Goal: Task Accomplishment & Management: Complete application form

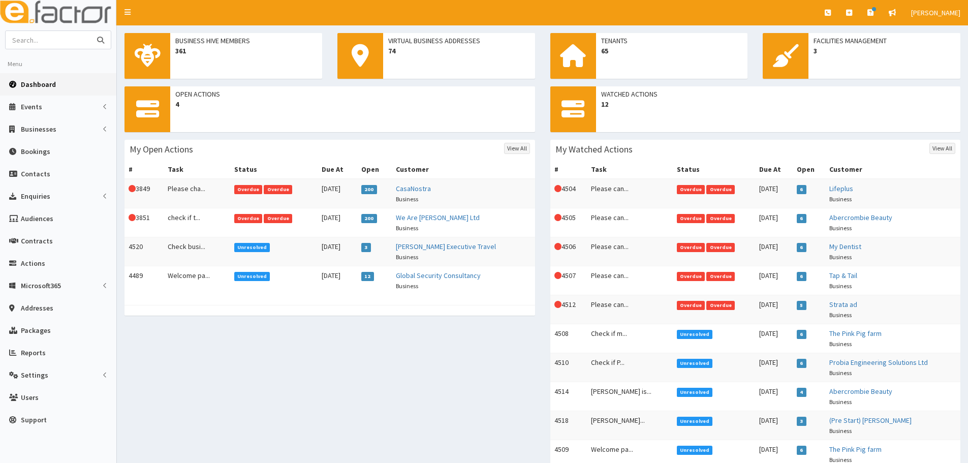
click at [71, 40] on input "text" at bounding box center [48, 40] width 85 height 18
type input "rob"
click at [90, 31] on button "submit" at bounding box center [100, 40] width 20 height 18
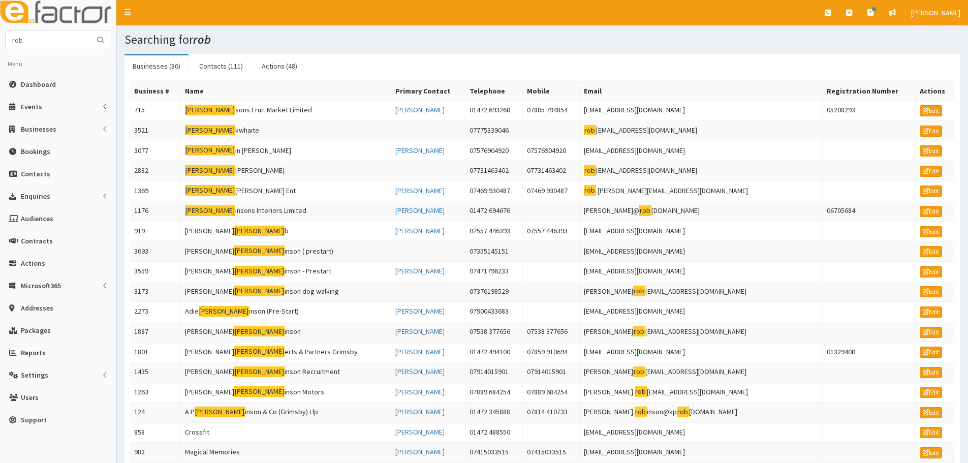
click at [59, 21] on img at bounding box center [58, 12] width 116 height 25
click at [50, 41] on input "rob" at bounding box center [48, 40] width 85 height 18
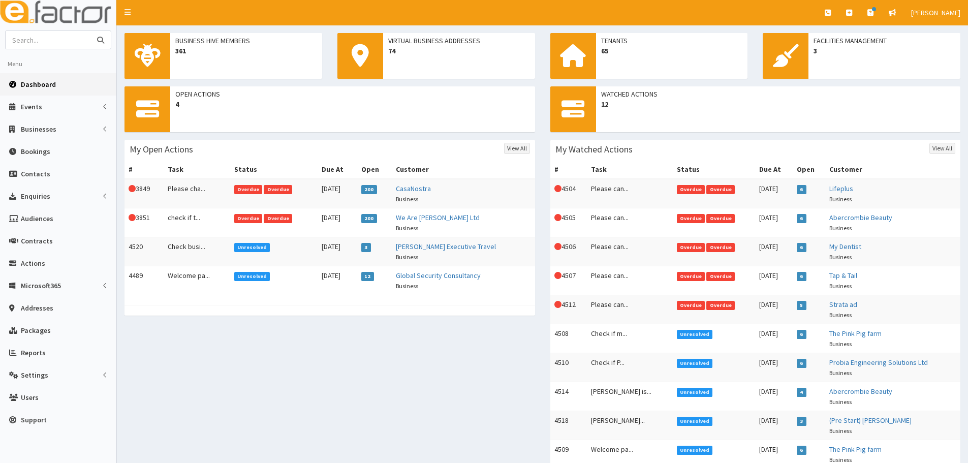
click at [49, 41] on input "text" at bounding box center [48, 40] width 85 height 18
type input "rod"
click at [90, 31] on button "submit" at bounding box center [100, 40] width 20 height 18
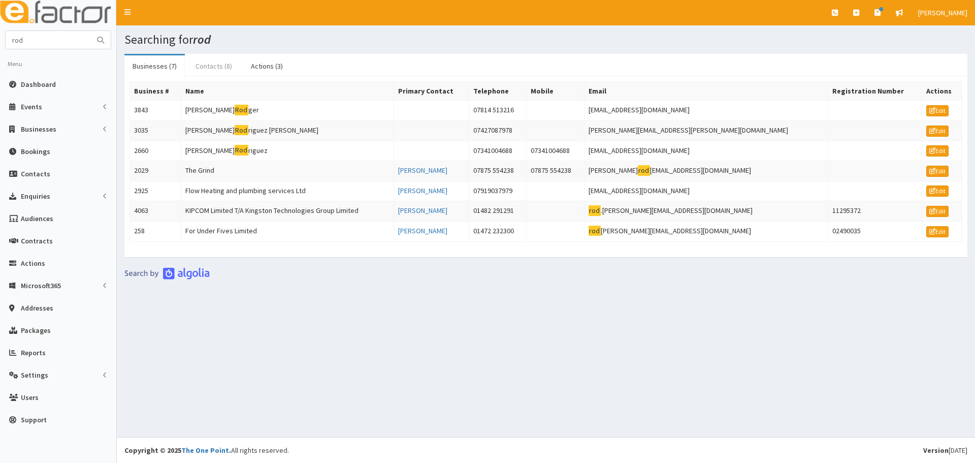
click at [199, 65] on link "Contacts (8)" at bounding box center [213, 65] width 53 height 21
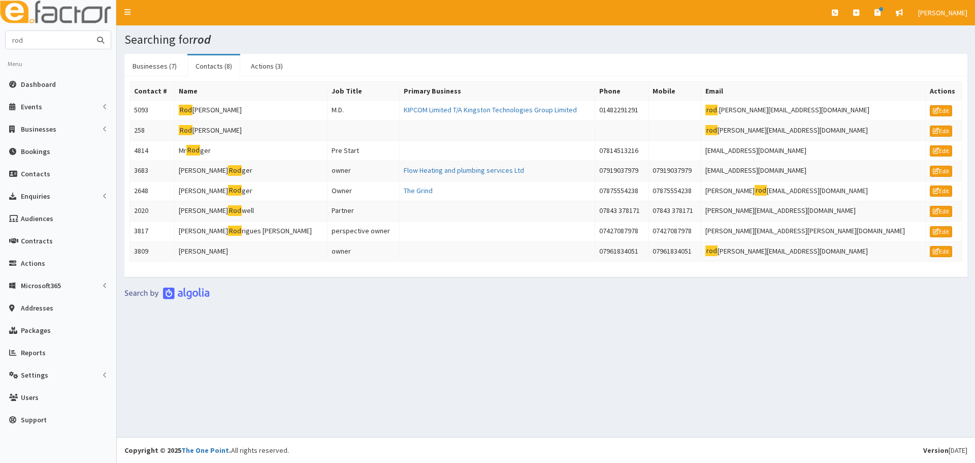
drag, startPoint x: 48, startPoint y: 34, endPoint x: -21, endPoint y: 28, distance: 68.8
click at [0, 28] on html "E Toggle navigation Quick Create Create Business Create Booking" at bounding box center [487, 231] width 975 height 463
type input "amanda"
click at [90, 31] on button "submit" at bounding box center [100, 40] width 20 height 18
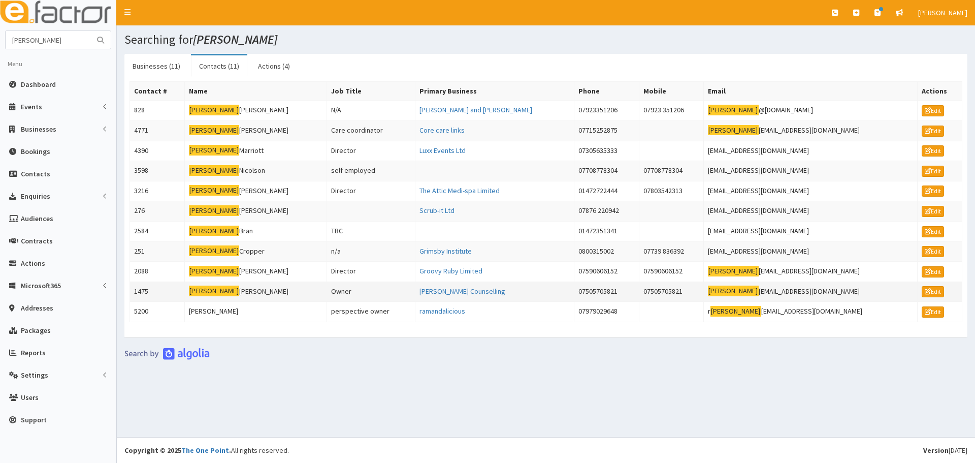
click at [235, 291] on td "[PERSON_NAME]" at bounding box center [255, 291] width 143 height 20
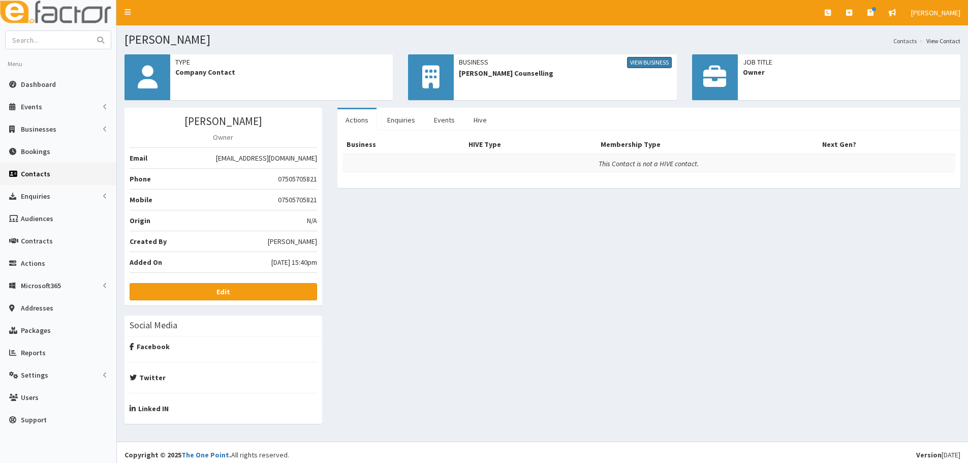
click at [647, 62] on link "View Business" at bounding box center [649, 62] width 45 height 11
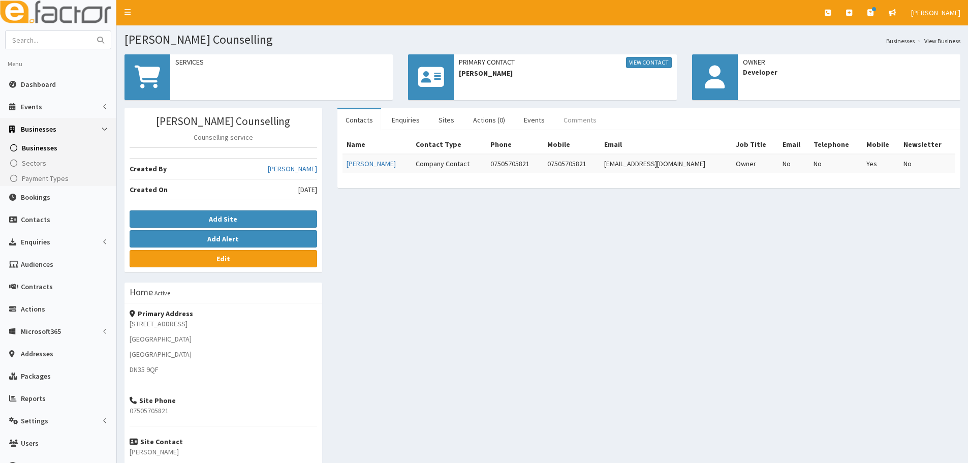
click at [595, 116] on link "Comments" at bounding box center [579, 119] width 49 height 21
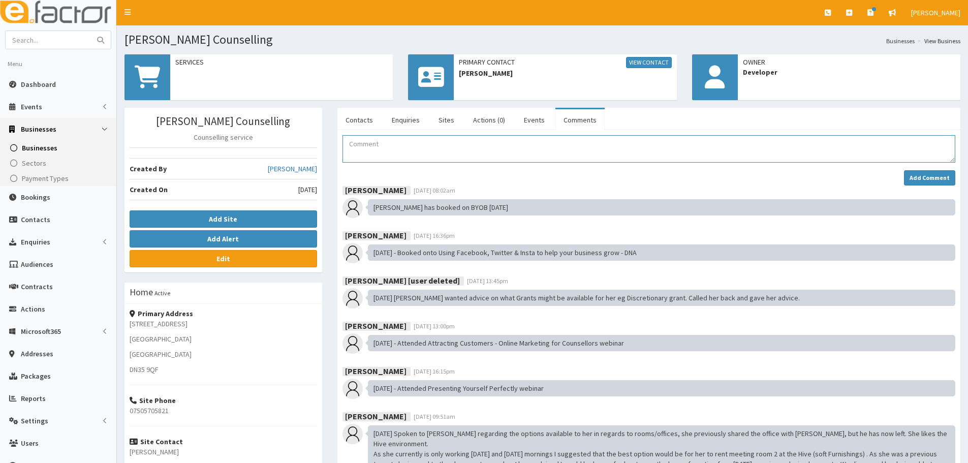
click at [453, 150] on textarea "Comment" at bounding box center [648, 148] width 613 height 27
click at [452, 137] on textarea "Comment" at bounding box center [648, 148] width 613 height 27
type textarea "A"
click at [608, 146] on textarea "Emma sent Amanda over to the business hive to view the available office spaces" at bounding box center [648, 148] width 613 height 27
click at [773, 141] on textarea "Emma sent Amanda over to the business hive to view the available office spaces.…" at bounding box center [648, 148] width 613 height 27
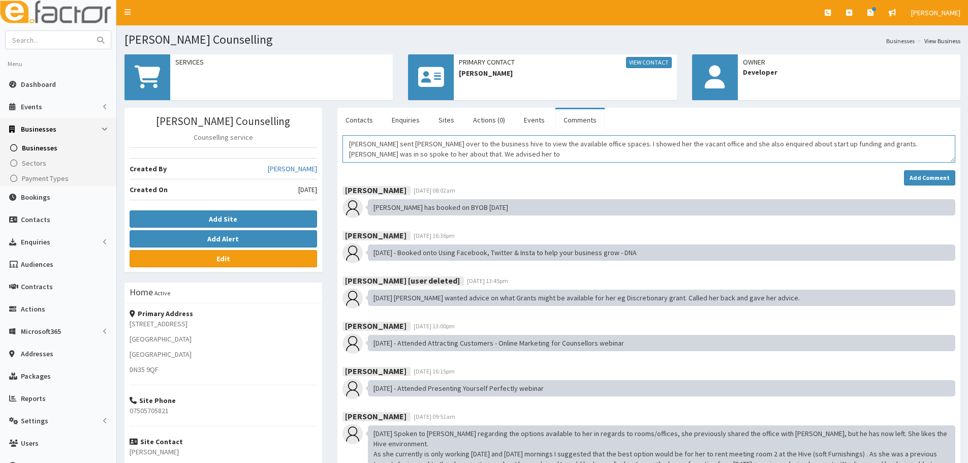
click at [415, 154] on textarea "Emma sent Amanda over to the business hive to view the available office spaces.…" at bounding box center [648, 148] width 613 height 27
click at [534, 151] on textarea "Emma sent Amanda over to the business hive to view the available office spaces.…" at bounding box center [648, 148] width 613 height 27
drag, startPoint x: 804, startPoint y: 152, endPoint x: 975, endPoint y: 172, distance: 171.8
click at [804, 152] on textarea "Emma sent Amanda over to the business hive to view the available office spaces.…" at bounding box center [648, 148] width 613 height 27
click at [695, 156] on textarea "Emma sent Amanda over to the business hive to view the available office spaces.…" at bounding box center [648, 148] width 613 height 27
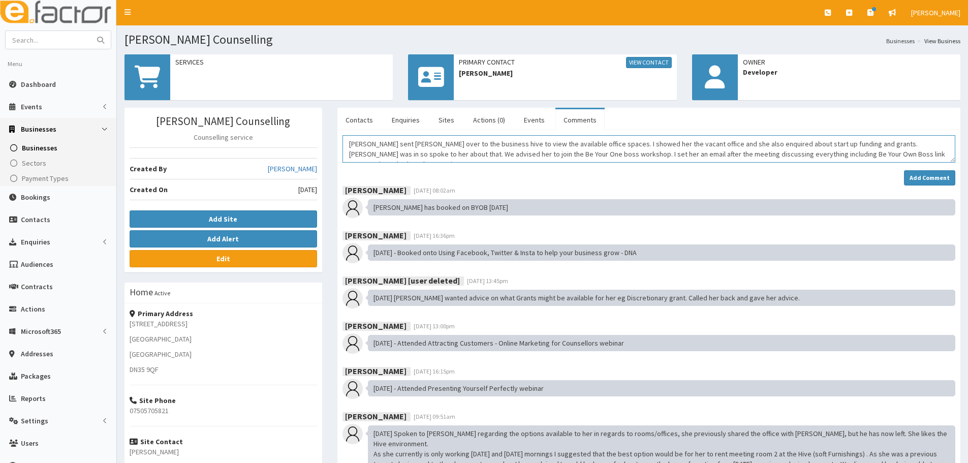
drag, startPoint x: 913, startPoint y: 158, endPoint x: 790, endPoint y: 165, distance: 122.6
click at [790, 165] on div "Emma sent Amanda over to the business hive to view the available office spaces.…" at bounding box center [648, 160] width 613 height 50
type textarea "Emma sent Amanda over to the business hive to view the available office spaces.…"
click at [923, 177] on strong "Add Comment" at bounding box center [929, 178] width 40 height 8
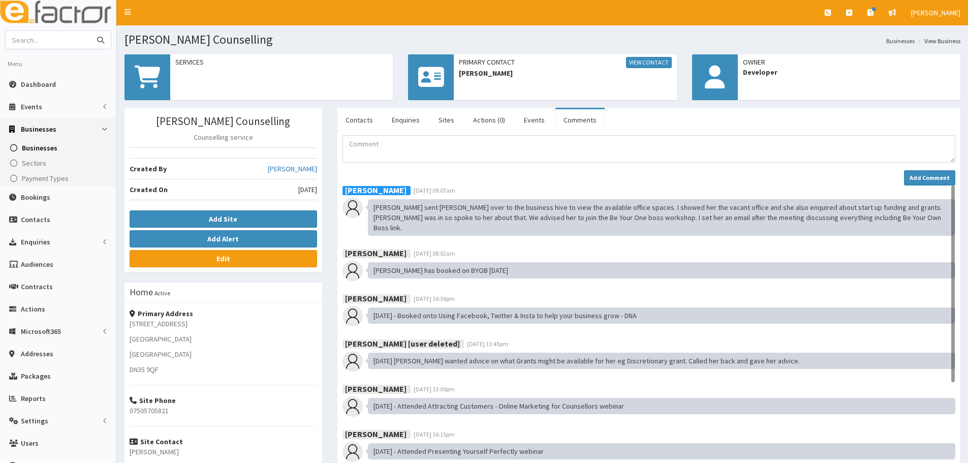
click at [54, 39] on input "text" at bounding box center [48, 40] width 85 height 18
type input "david ho"
click at [90, 31] on button "submit" at bounding box center [100, 40] width 20 height 18
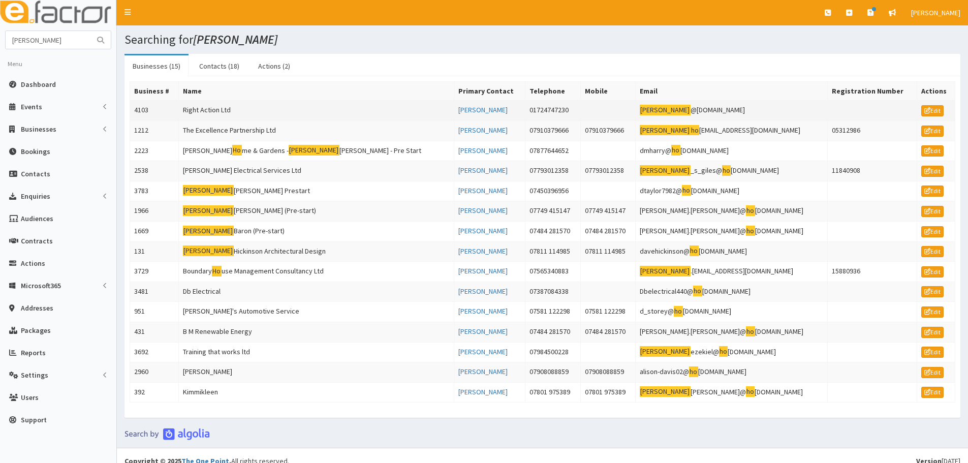
click at [216, 106] on td "Right Action Ltd" at bounding box center [315, 111] width 275 height 20
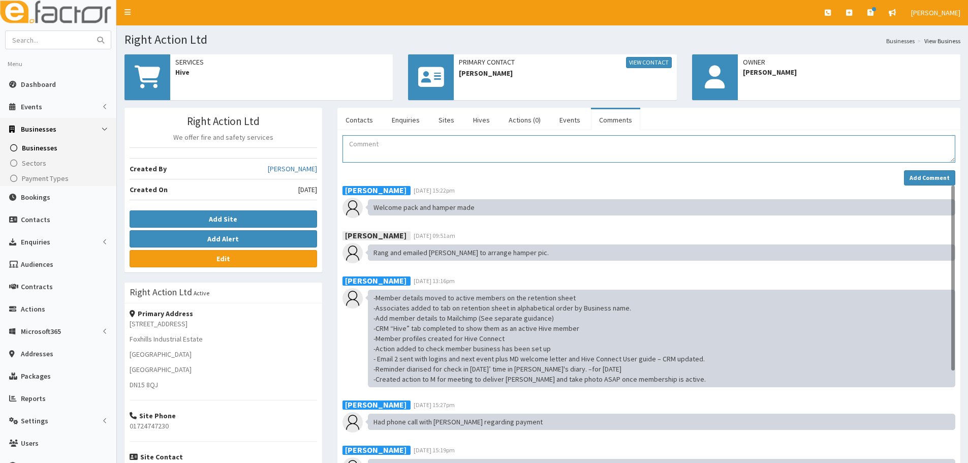
click at [467, 145] on textarea "Comment" at bounding box center [648, 148] width 613 height 27
click at [467, 149] on textarea "David cancelled his space do" at bounding box center [648, 148] width 613 height 27
click at [589, 151] on textarea "David cancelled his space for Biz Tips due to something cropping up." at bounding box center [648, 148] width 613 height 27
type textarea "David cancelled his space for Biz Tips due to something cropping up."
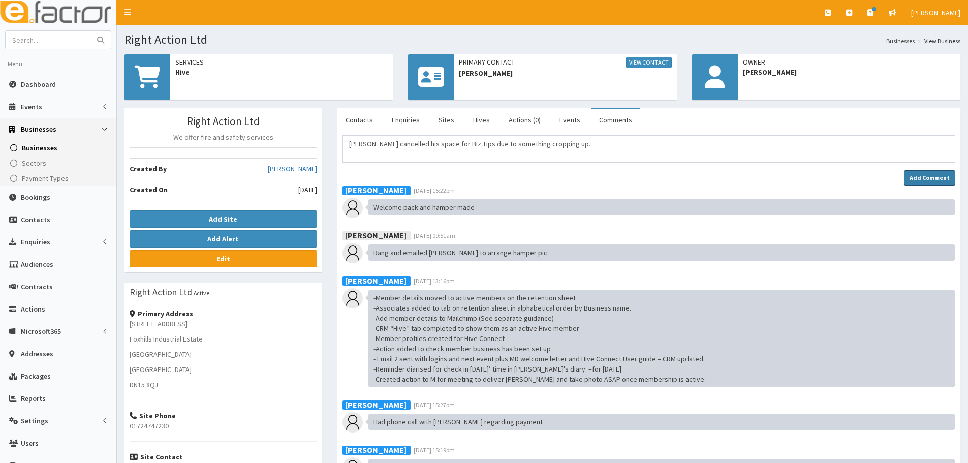
click at [925, 180] on strong "Add Comment" at bounding box center [929, 178] width 40 height 8
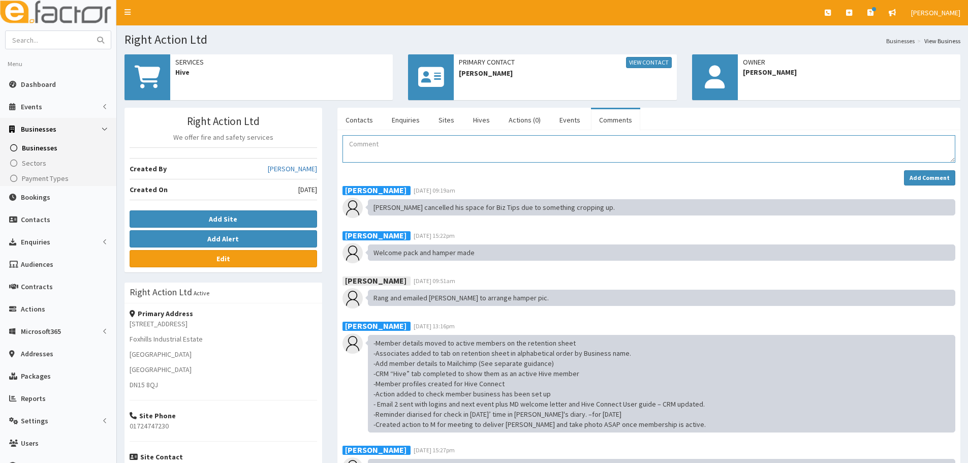
click at [358, 149] on textarea "Comment" at bounding box center [648, 148] width 613 height 27
click at [355, 151] on textarea "Comment" at bounding box center [648, 148] width 613 height 27
drag, startPoint x: 396, startPoint y: 166, endPoint x: 396, endPoint y: 154, distance: 12.2
click at [396, 161] on div "Add Comment" at bounding box center [648, 160] width 613 height 50
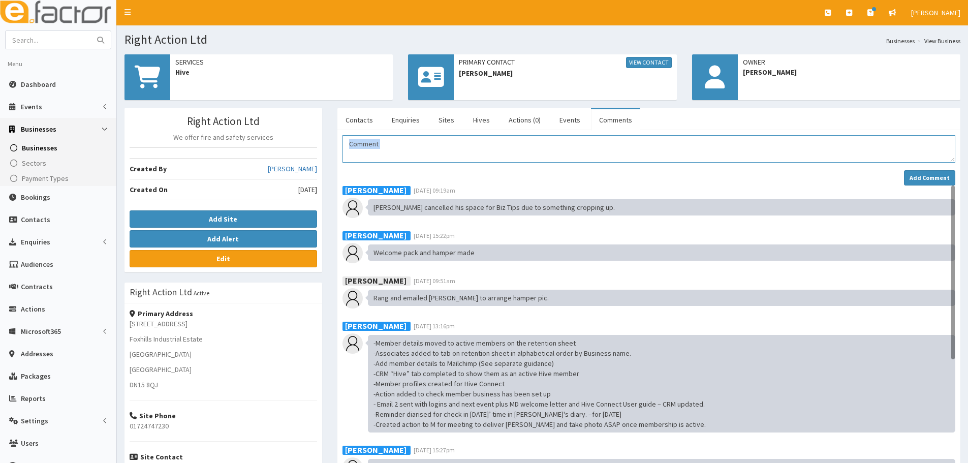
click at [396, 153] on textarea "Comment" at bounding box center [648, 148] width 613 height 27
click at [401, 150] on textarea "Comment" at bounding box center [648, 148] width 613 height 27
click at [405, 156] on textarea "Comment" at bounding box center [648, 148] width 613 height 27
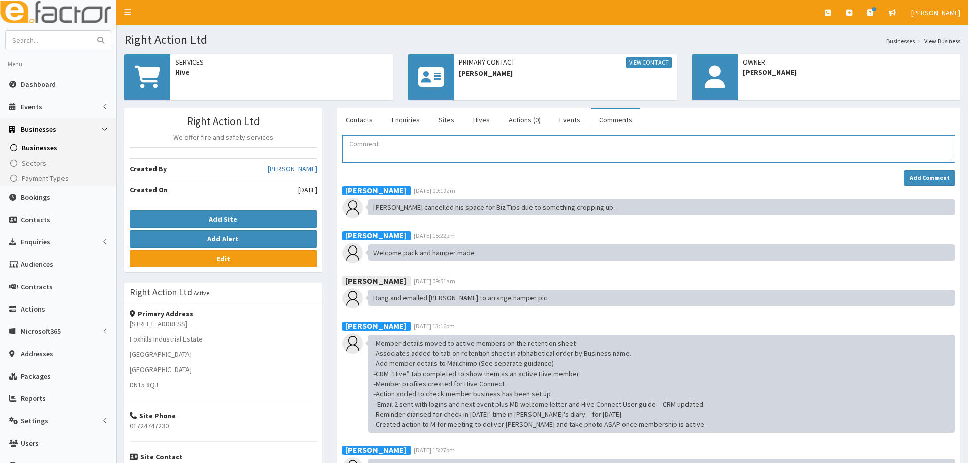
click at [383, 153] on textarea "Comment" at bounding box center [648, 148] width 613 height 27
drag, startPoint x: 347, startPoint y: 149, endPoint x: 357, endPoint y: 149, distance: 9.7
click at [347, 149] on textarea "Comment" at bounding box center [648, 148] width 613 height 27
click at [67, 39] on input "text" at bounding box center [48, 40] width 85 height 18
type input "Shine More"
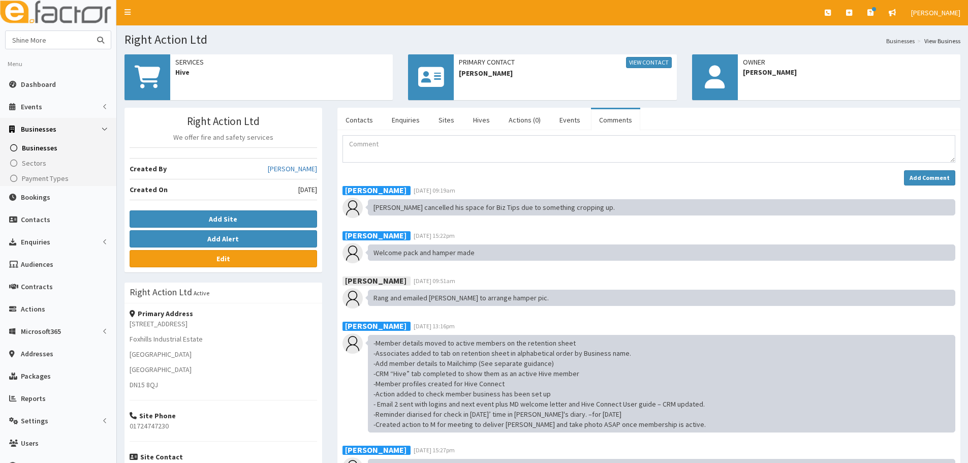
click at [90, 31] on button "submit" at bounding box center [100, 40] width 20 height 18
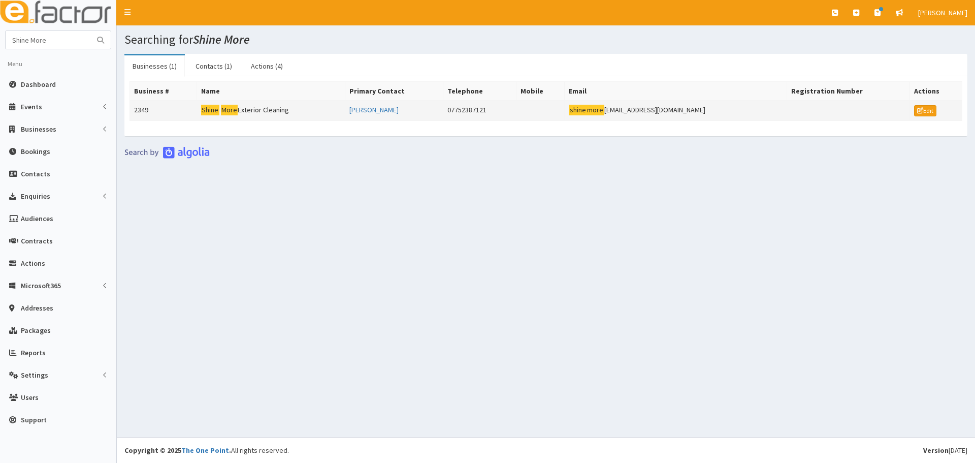
click at [286, 112] on td "Shine More Exterior Cleaning" at bounding box center [271, 111] width 148 height 20
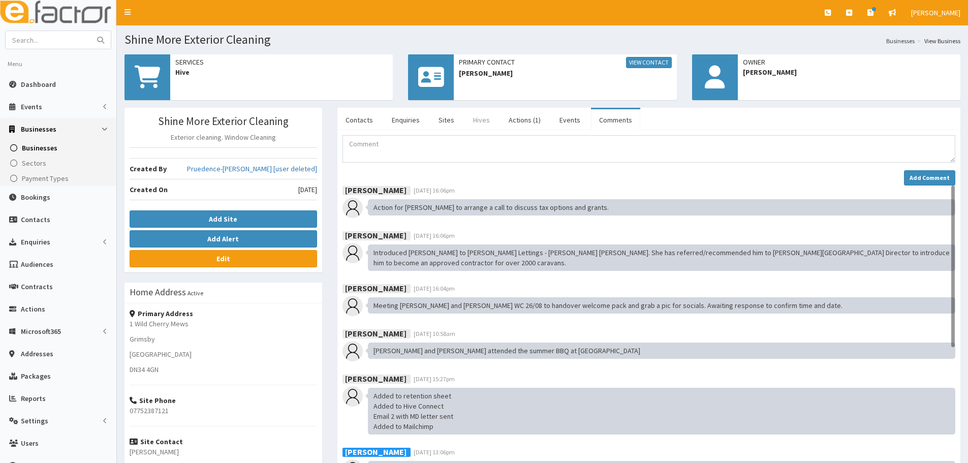
click at [466, 120] on link "Hives" at bounding box center [481, 119] width 33 height 21
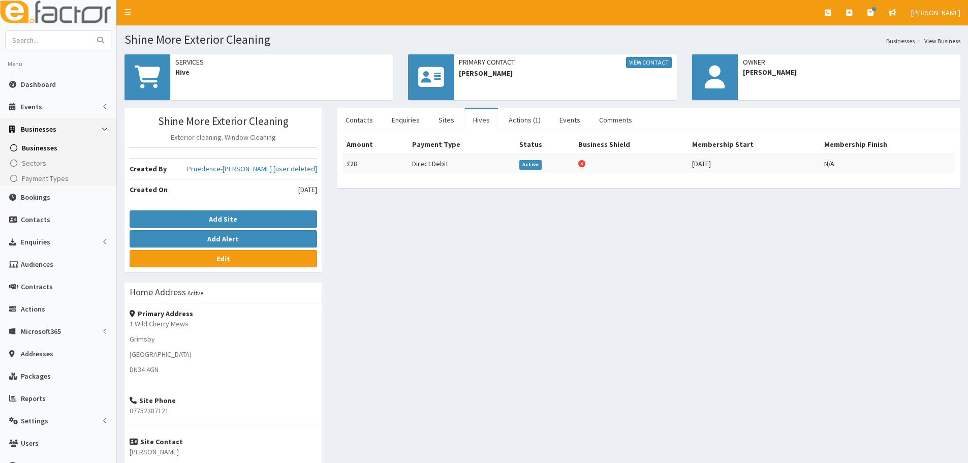
click at [494, 118] on link "Hives" at bounding box center [481, 119] width 33 height 21
click at [532, 125] on link "Actions (1)" at bounding box center [524, 119] width 48 height 21
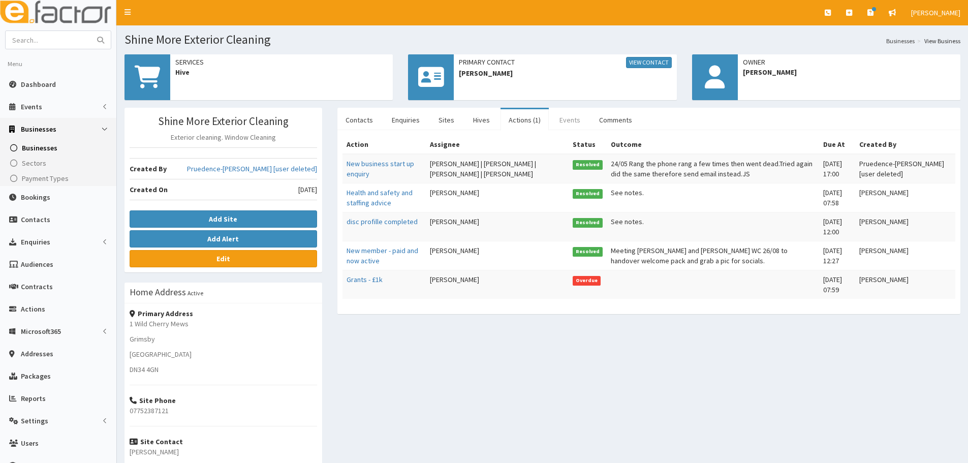
click at [572, 119] on link "Events" at bounding box center [569, 119] width 37 height 21
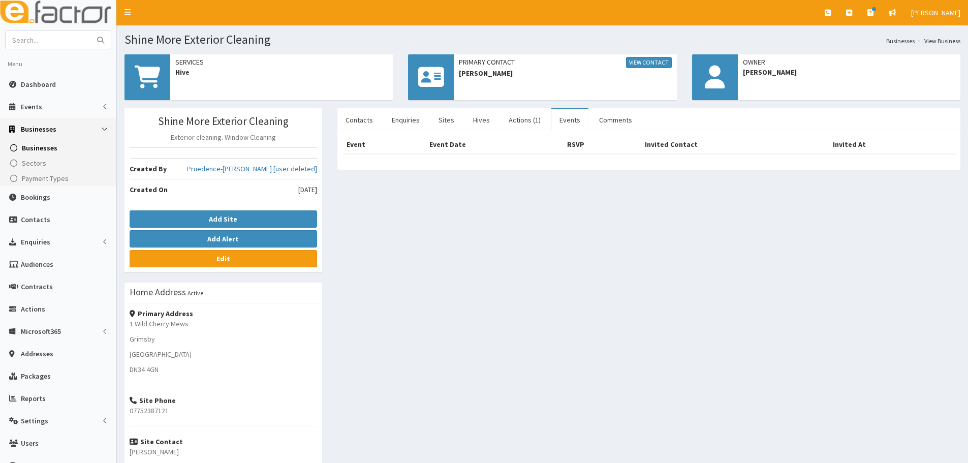
click at [634, 118] on ul "Contacts Enquiries Sites Hives Actions (1) Events Comments" at bounding box center [648, 119] width 623 height 22
click at [618, 118] on link "Comments" at bounding box center [615, 119] width 49 height 21
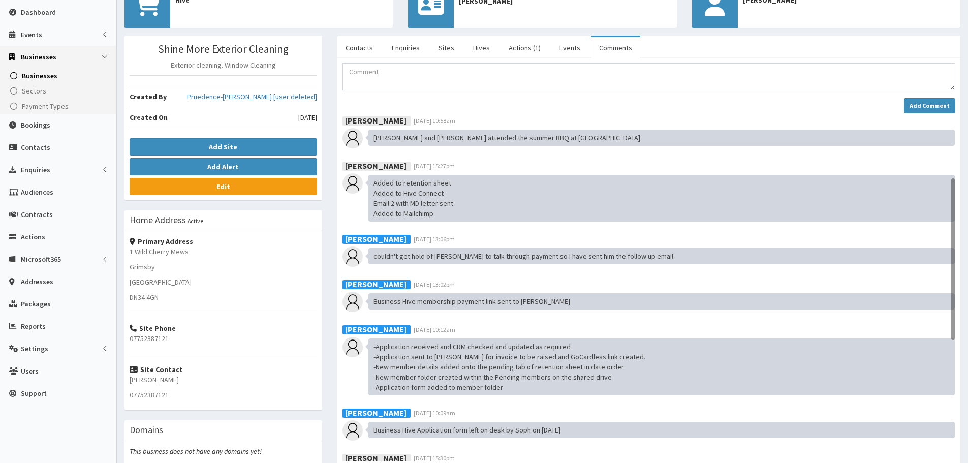
scroll to position [102, 0]
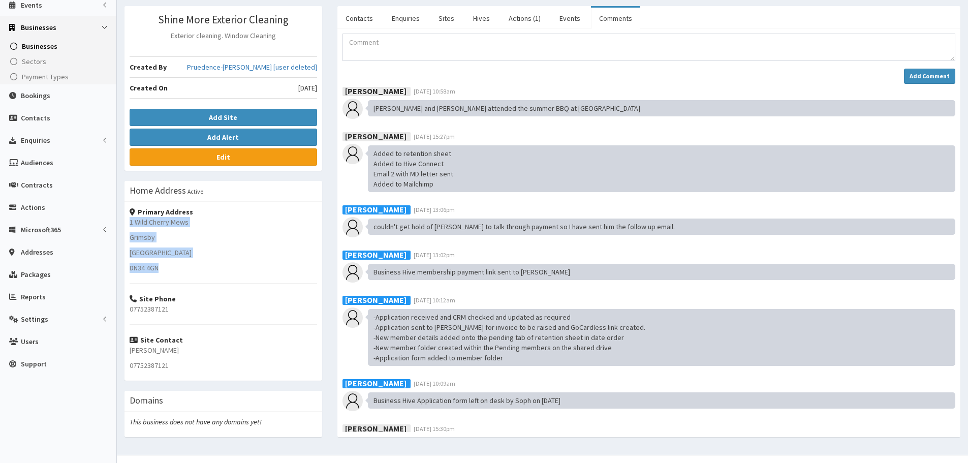
drag, startPoint x: 163, startPoint y: 267, endPoint x: 124, endPoint y: 224, distance: 57.9
click at [124, 224] on div "Shine More Exterior Cleaning Exterior cleaning. Window Cleaning Created By Prue…" at bounding box center [223, 226] width 213 height 441
copy div "1 Wild Cherry Mews Grimsby North East Lincolnshire DN34 4GN"
drag, startPoint x: 183, startPoint y: 313, endPoint x: 130, endPoint y: 312, distance: 53.8
click at [130, 312] on p "07752387121" at bounding box center [223, 309] width 187 height 10
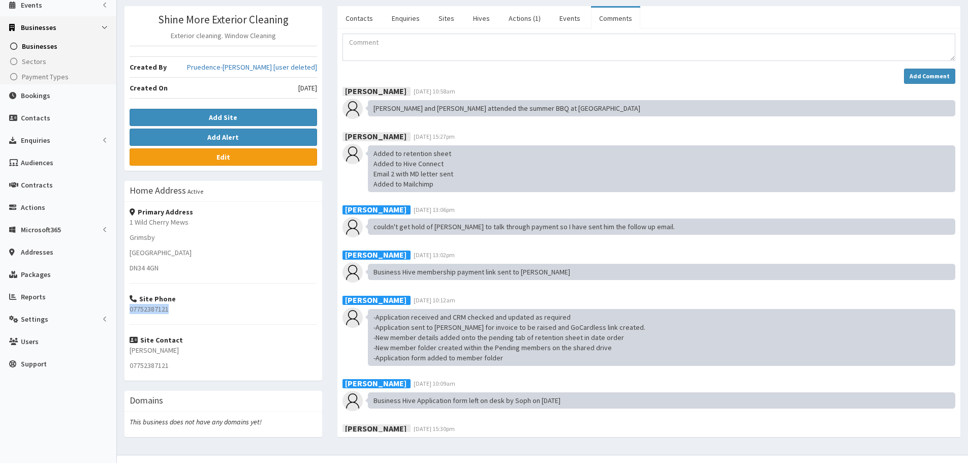
copy p "07752387121"
drag, startPoint x: 181, startPoint y: 365, endPoint x: 175, endPoint y: 356, distance: 11.7
click at [135, 352] on div "Primary Address 1 Wild Cherry Mews Grimsby North East Lincolnshire DN34 4GN Sit…" at bounding box center [223, 291] width 198 height 179
click at [180, 352] on p "Josh Blow" at bounding box center [223, 350] width 187 height 10
drag, startPoint x: 165, startPoint y: 352, endPoint x: 128, endPoint y: 347, distance: 37.5
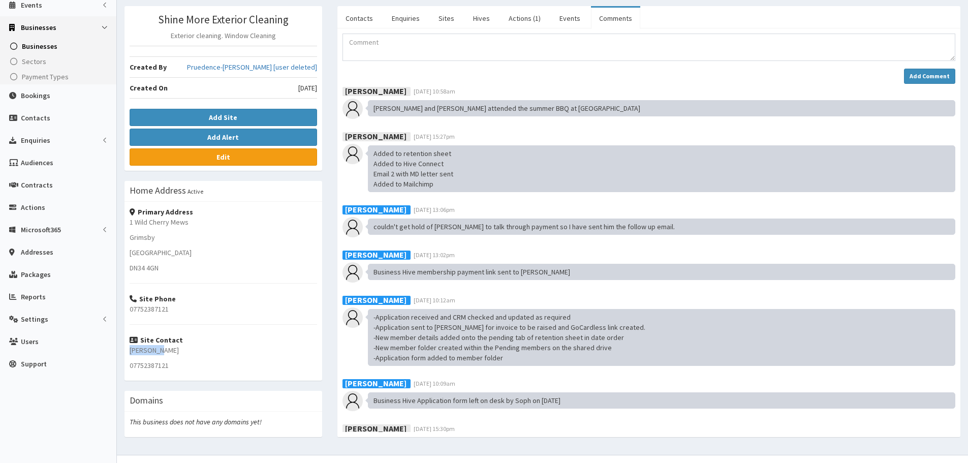
click at [128, 347] on div "Primary Address 1 Wild Cherry Mews Grimsby North East Lincolnshire DN34 4GN Sit…" at bounding box center [223, 291] width 198 height 179
copy p "Josh Blow"
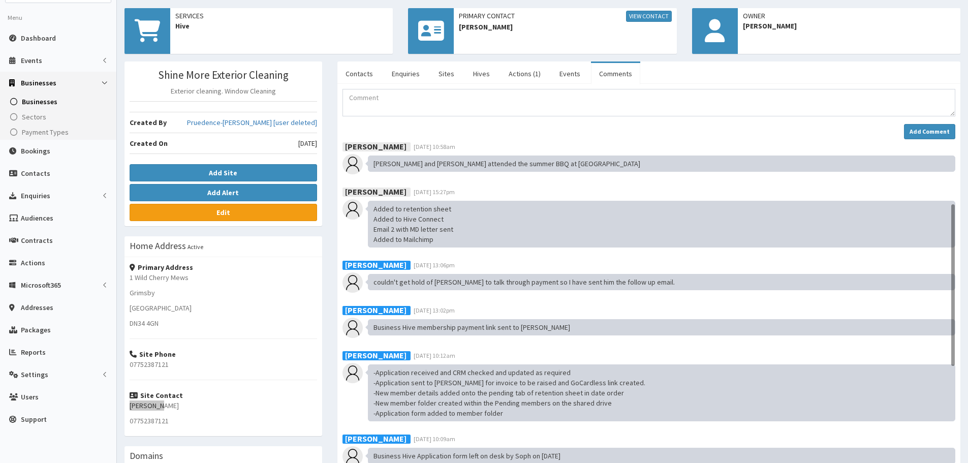
scroll to position [0, 0]
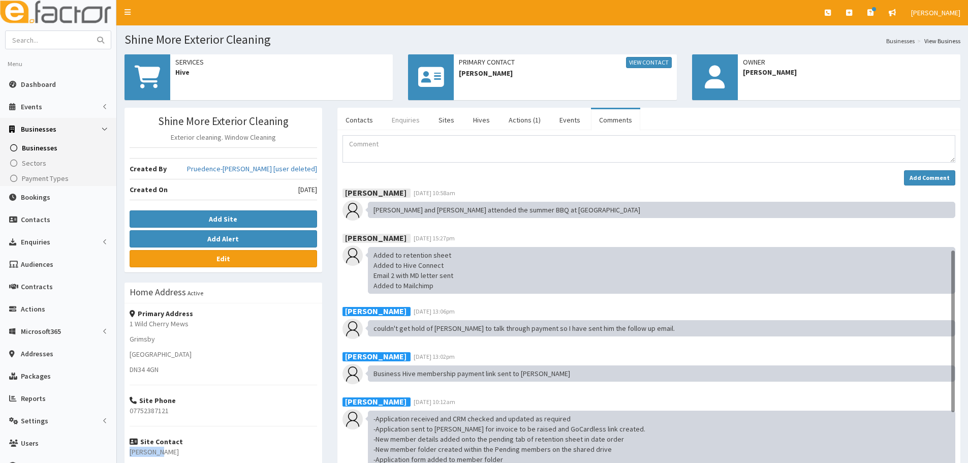
drag, startPoint x: 375, startPoint y: 121, endPoint x: 404, endPoint y: 121, distance: 29.0
click at [375, 121] on link "Contacts" at bounding box center [359, 119] width 44 height 21
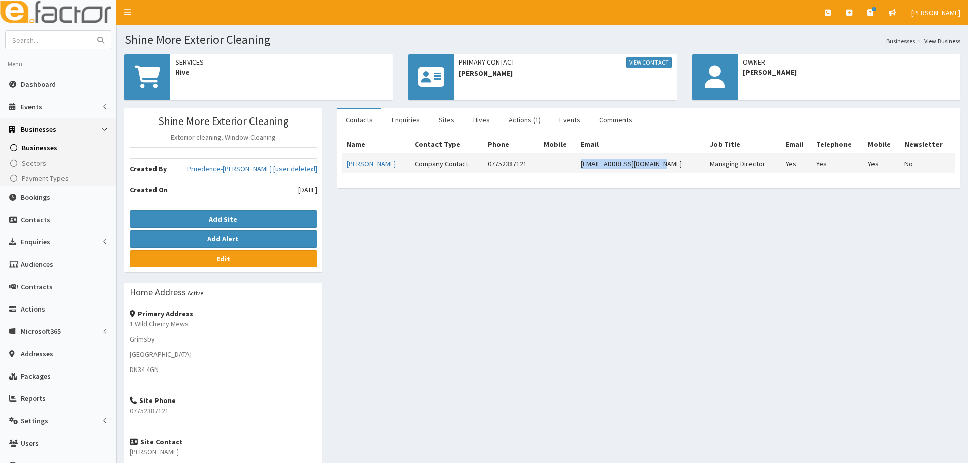
drag, startPoint x: 666, startPoint y: 166, endPoint x: 576, endPoint y: 166, distance: 89.9
click at [576, 166] on td "shinemoreltd@outlook.com" at bounding box center [641, 163] width 130 height 19
copy td "shinemoreltd@outlook.com"
drag, startPoint x: 278, startPoint y: 36, endPoint x: 123, endPoint y: 42, distance: 155.0
click at [123, 42] on section "Shine More Exterior Cleaning Businesses View Business" at bounding box center [542, 35] width 851 height 21
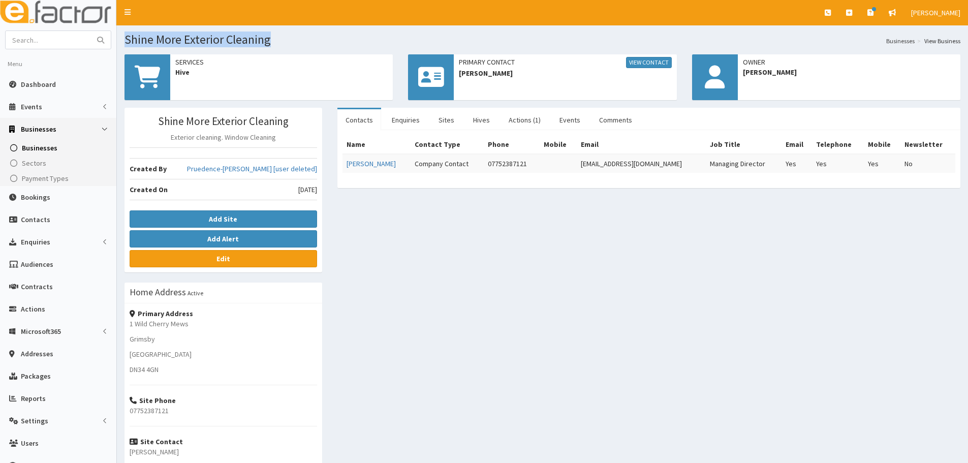
copy h1 "Shine More Exterior Cleaning"
click at [618, 125] on link "Comments" at bounding box center [615, 119] width 49 height 21
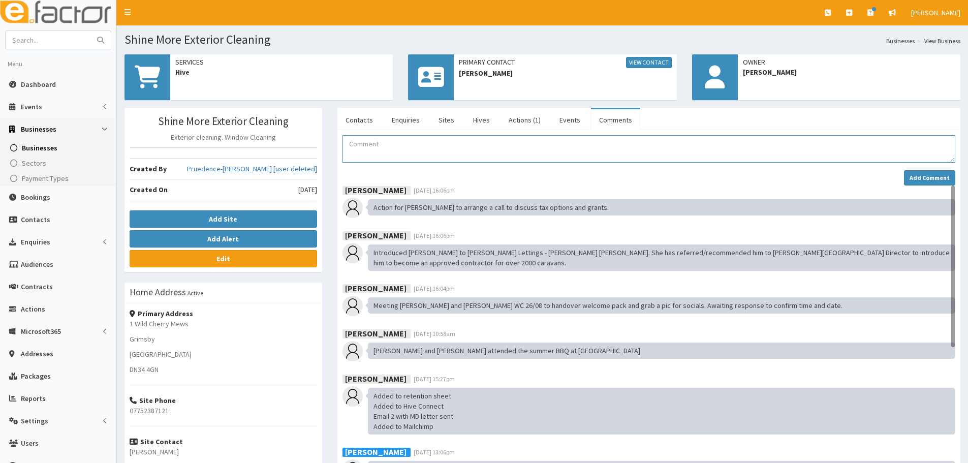
click at [394, 151] on textarea "Comment" at bounding box center [648, 148] width 613 height 27
click at [501, 144] on textarea "Emailed Stallard Kane to set up business hive sheil;d log ins" at bounding box center [648, 148] width 613 height 27
click at [558, 146] on textarea "Emailed Stallard Kane to set up business hive sheild log ins" at bounding box center [648, 148] width 613 height 27
click at [579, 149] on textarea "Emailed Stallard Kane to set up business hive shield log ins" at bounding box center [648, 148] width 613 height 27
type textarea "Emailed Stallard Kane to set up business hive shield log ins"
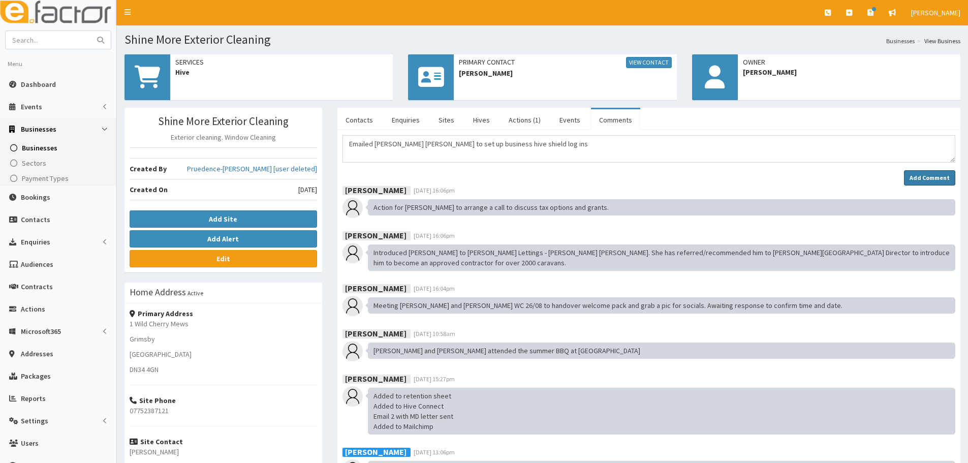
click at [925, 181] on strong "Add Comment" at bounding box center [929, 178] width 40 height 8
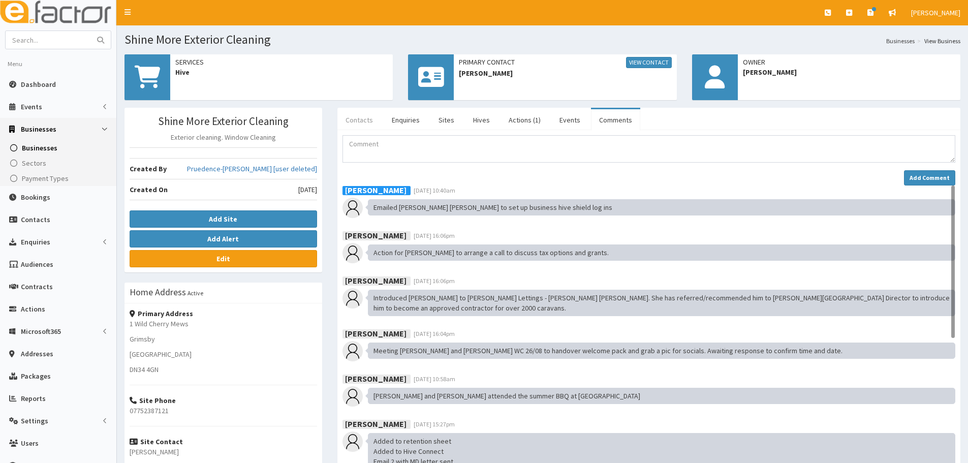
click at [368, 124] on link "Contacts" at bounding box center [359, 119] width 44 height 21
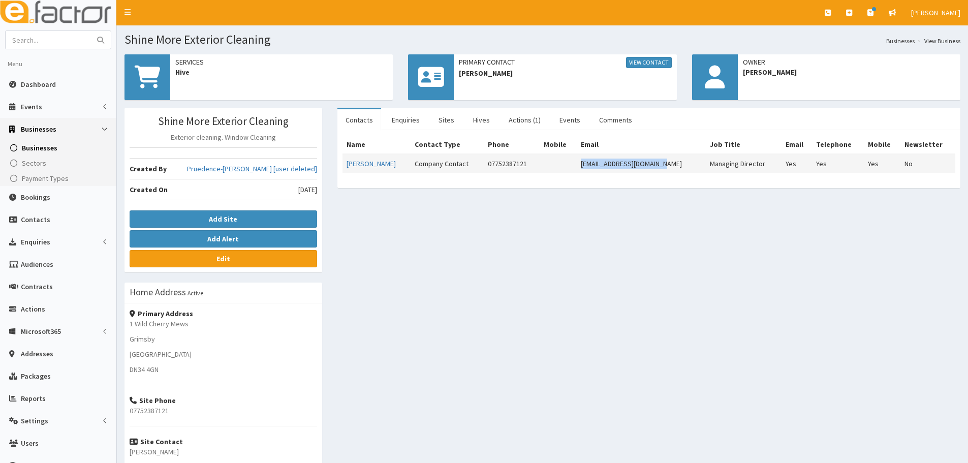
drag, startPoint x: 660, startPoint y: 164, endPoint x: 565, endPoint y: 163, distance: 94.5
click at [565, 163] on tr "Josh Blow Company Contact 07752387121 shinemoreltd@outlook.com Managing Directo…" at bounding box center [648, 163] width 613 height 19
copy tr "shinemoreltd@outlook.com"
click at [568, 312] on div "Shine More Exterior Cleaning Exterior cleaning. Window Cleaning Created By Prue…" at bounding box center [542, 328] width 851 height 441
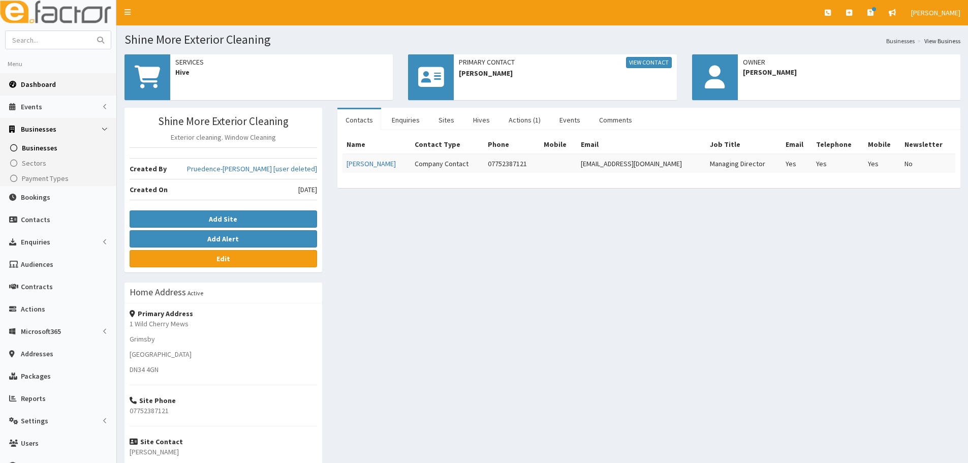
click at [30, 79] on link "Dashboard" at bounding box center [58, 84] width 116 height 22
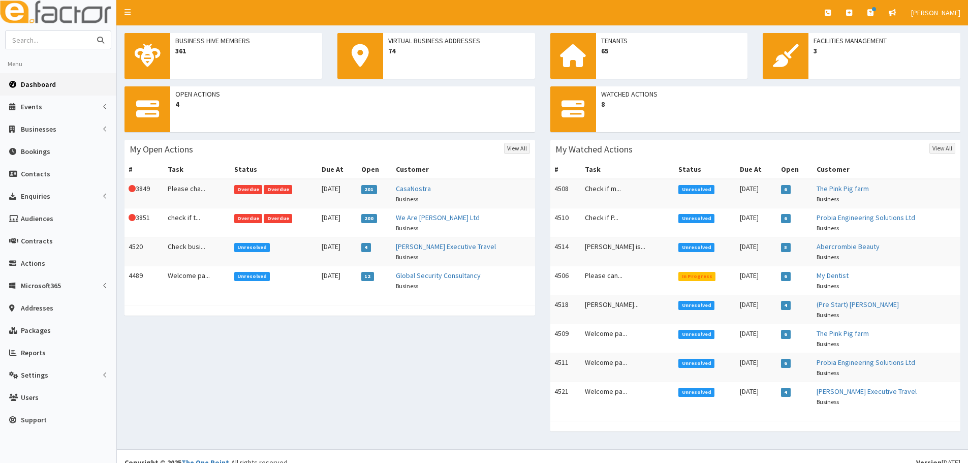
click at [69, 44] on input "text" at bounding box center [48, 40] width 85 height 18
type input "blackrow"
click at [90, 31] on button "submit" at bounding box center [100, 40] width 20 height 18
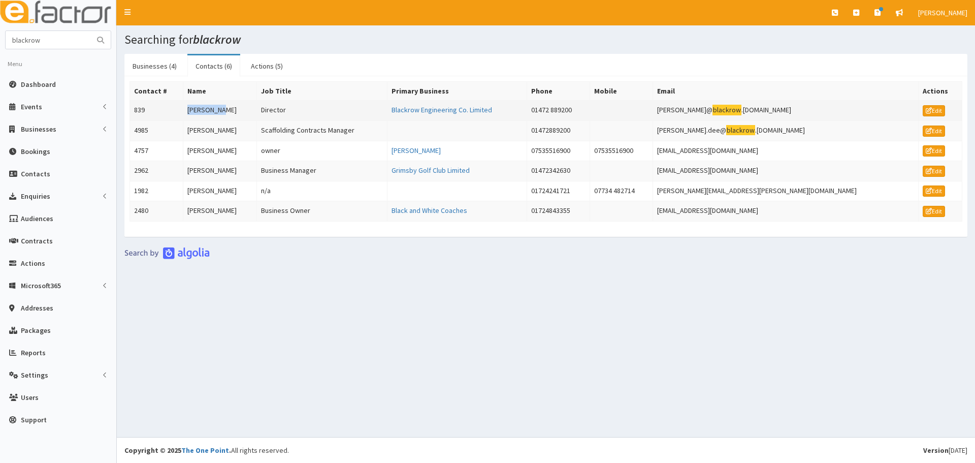
drag, startPoint x: 197, startPoint y: 110, endPoint x: 176, endPoint y: 110, distance: 20.8
click at [176, 110] on tr "839 [PERSON_NAME] Director Blackrow Engineering Co. Limited 01472 889200 [PERSO…" at bounding box center [546, 111] width 832 height 20
click at [434, 108] on link "Blackrow Engineering Co. Limited" at bounding box center [442, 109] width 101 height 9
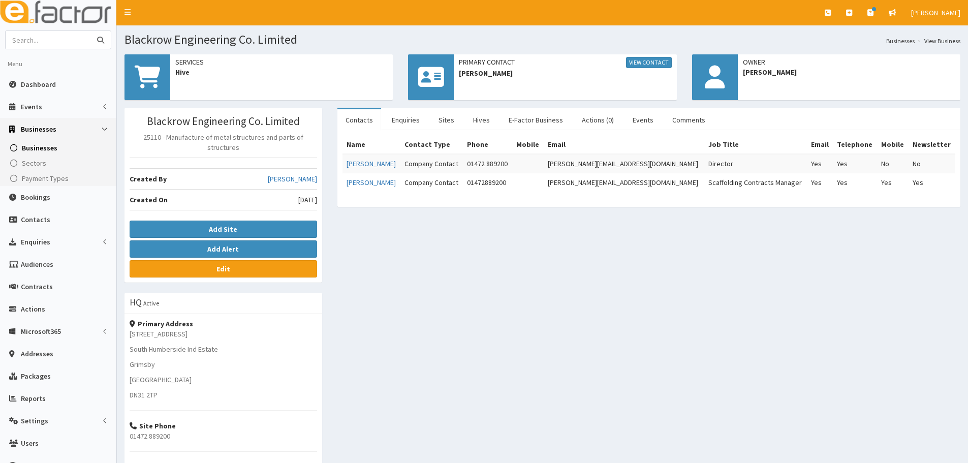
click at [55, 38] on input "text" at bounding box center [48, 40] width 85 height 18
type input "intrasource"
click at [90, 31] on button "submit" at bounding box center [100, 40] width 20 height 18
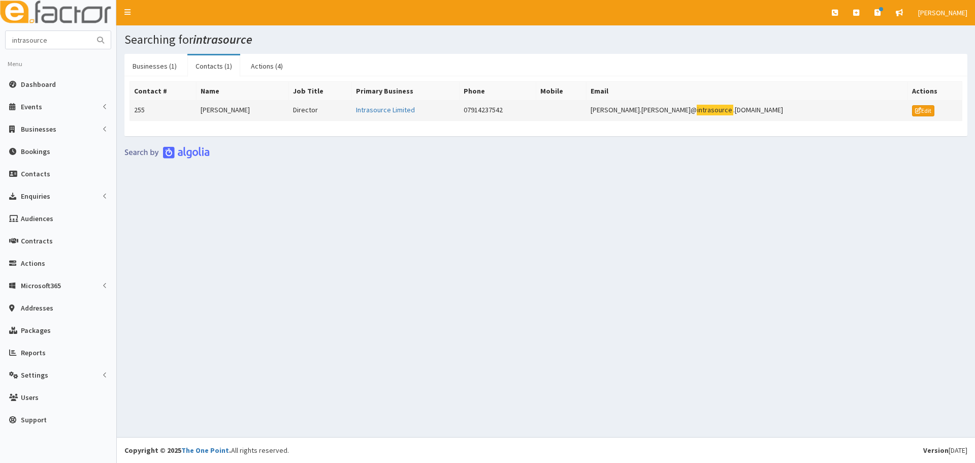
click at [210, 119] on td "[PERSON_NAME]" at bounding box center [243, 111] width 92 height 20
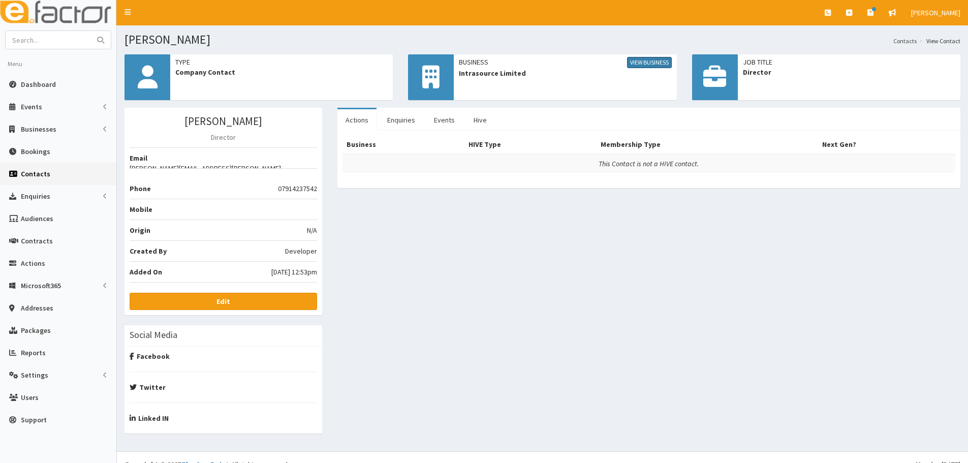
click at [654, 60] on link "View Business" at bounding box center [649, 62] width 45 height 11
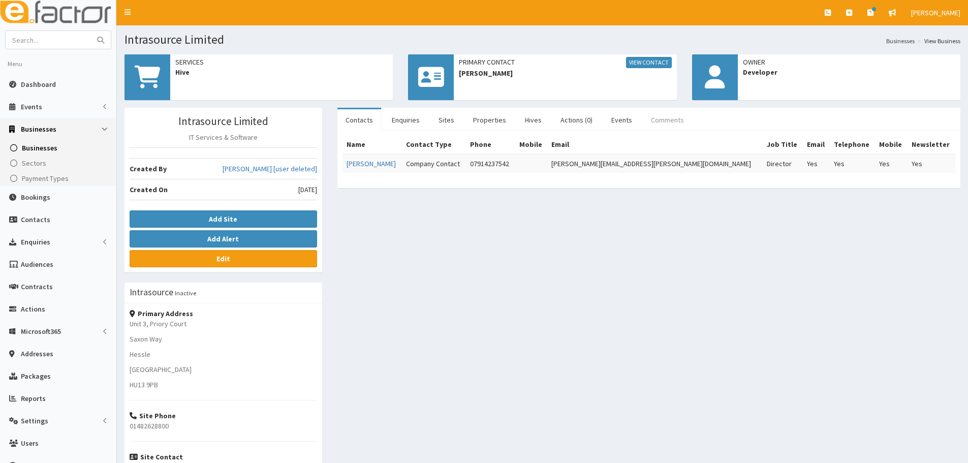
click at [679, 120] on link "Comments" at bounding box center [667, 119] width 49 height 21
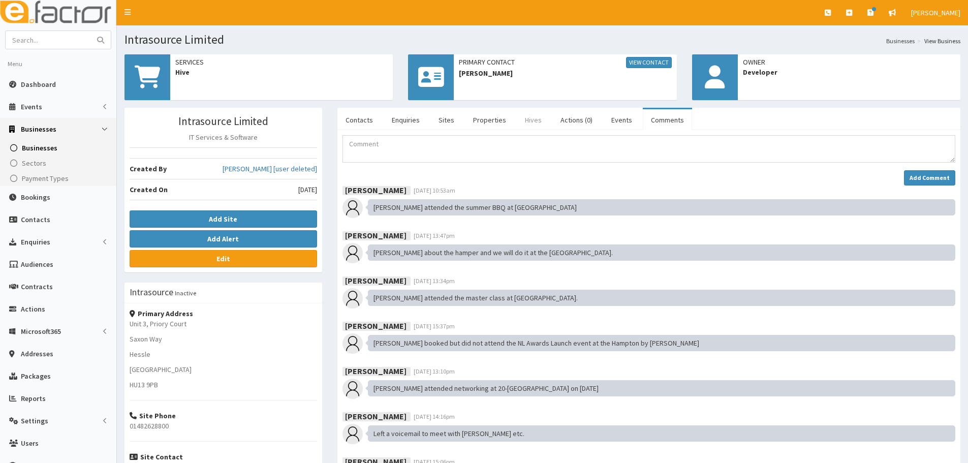
click at [541, 122] on link "Hives" at bounding box center [533, 119] width 33 height 21
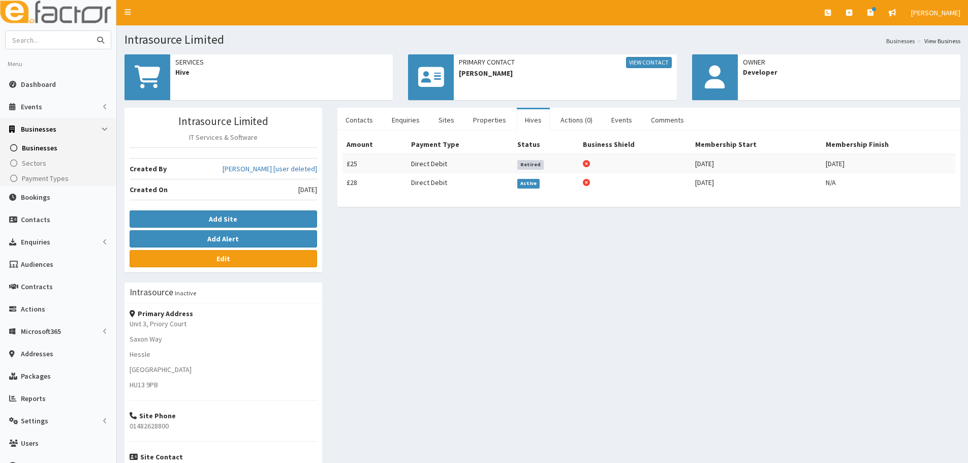
paste input "S Smith & Co Accountants"
type input "S Smith & Co Accountants"
click at [103, 34] on button "submit" at bounding box center [100, 40] width 20 height 18
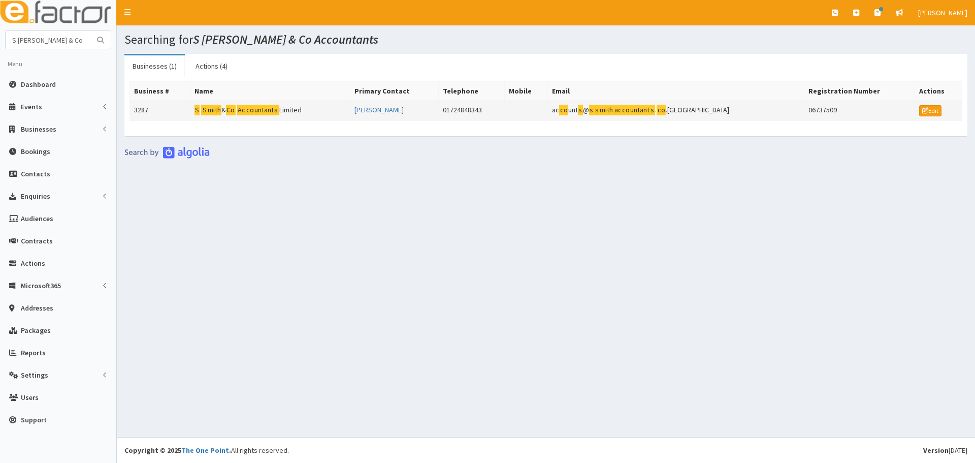
click at [251, 105] on mark "Ac co untant s" at bounding box center [258, 110] width 42 height 11
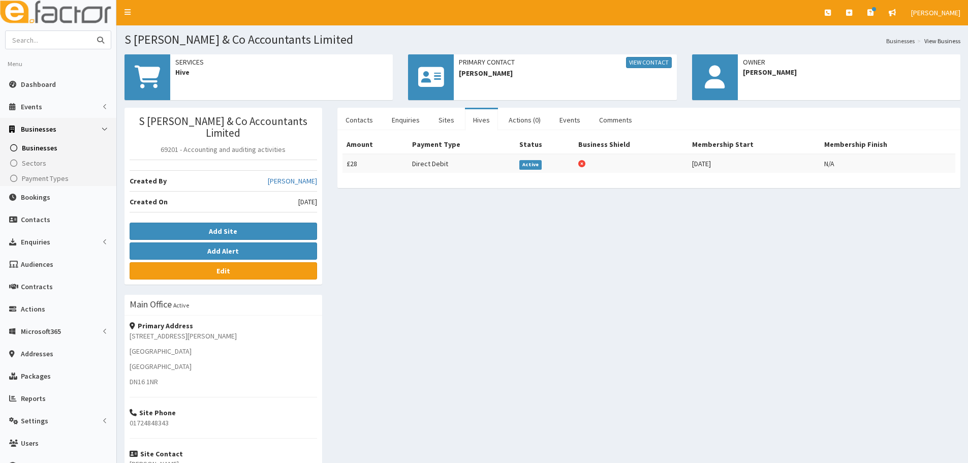
click at [50, 47] on input "text" at bounding box center [48, 40] width 85 height 18
type input "mohamm"
click at [90, 31] on button "submit" at bounding box center [100, 40] width 20 height 18
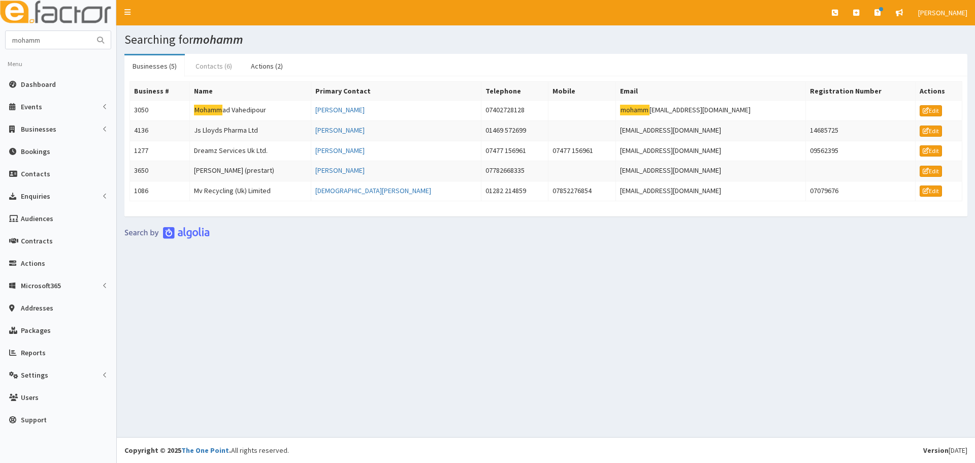
click at [211, 76] on link "Contacts (6)" at bounding box center [213, 65] width 53 height 21
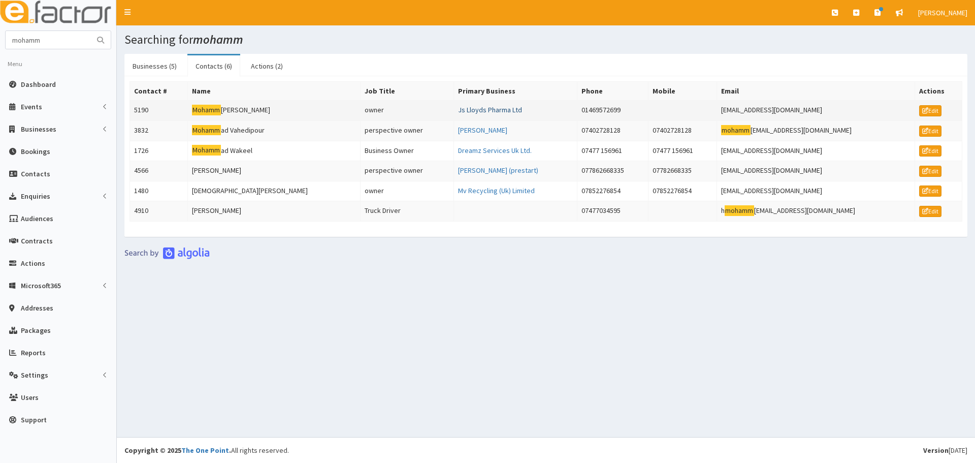
click at [468, 111] on link "Js Lloyds Pharma Ltd" at bounding box center [490, 109] width 64 height 9
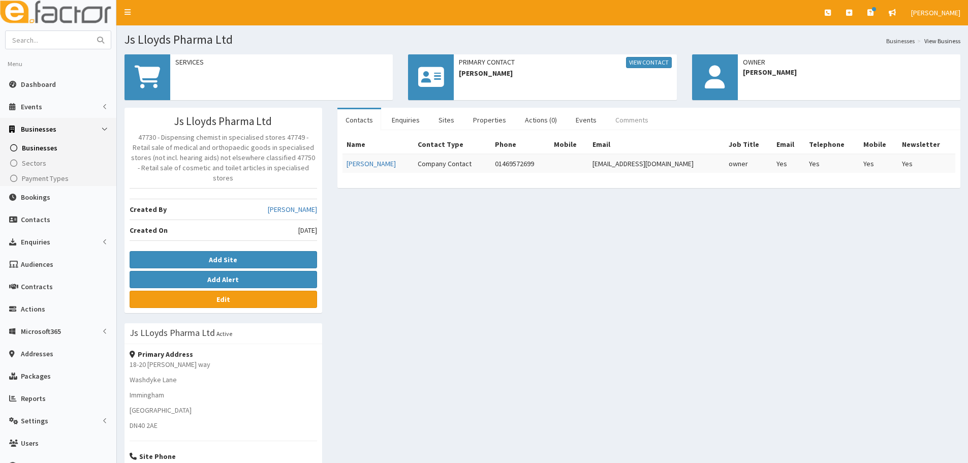
click at [627, 118] on link "Comments" at bounding box center [631, 119] width 49 height 21
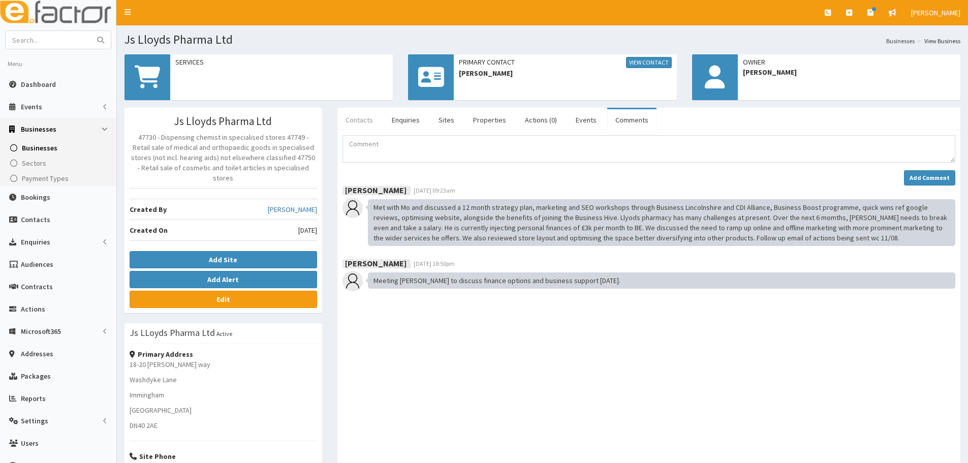
click at [370, 128] on link "Contacts" at bounding box center [359, 119] width 44 height 21
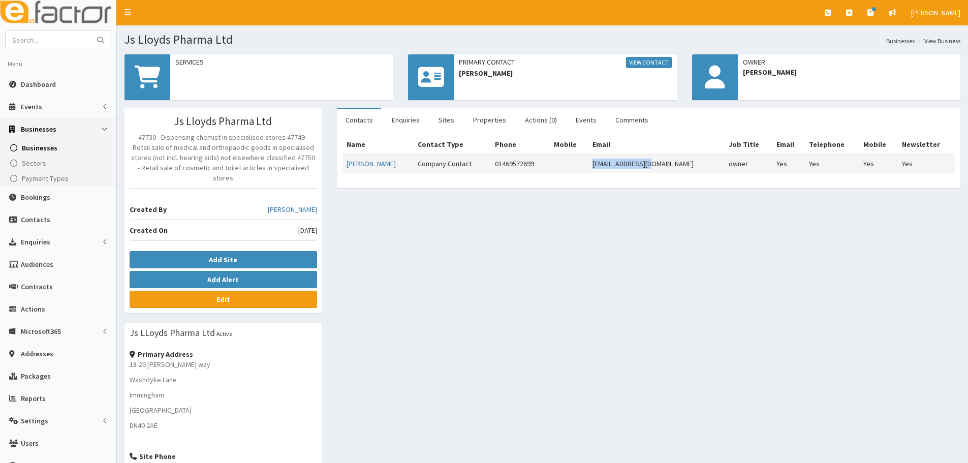
drag, startPoint x: 689, startPoint y: 163, endPoint x: 614, endPoint y: 165, distance: 75.7
click at [614, 165] on tr "Mohammed Moyeed Company Contact 01469572699 moyeed1@gmail.com owner Yes Yes Yes…" at bounding box center [648, 163] width 613 height 19
click at [716, 236] on div "Js Lloyds Pharma Ltd 47730 - Dispensing chemist in specialised stores 47749 - R…" at bounding box center [542, 356] width 851 height 497
click at [35, 43] on input "text" at bounding box center [48, 40] width 85 height 18
paste input "The Grant Outdoors"
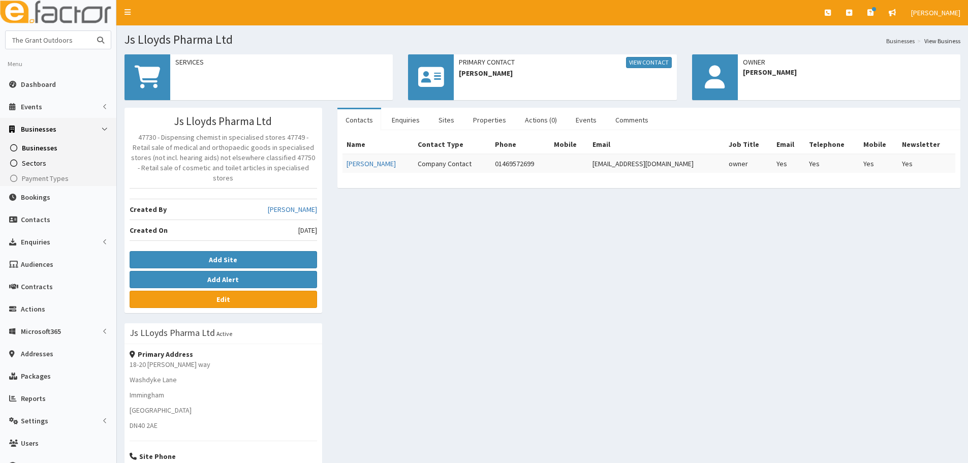
type input "The Grant Outdoors"
click at [90, 31] on button "submit" at bounding box center [100, 40] width 20 height 18
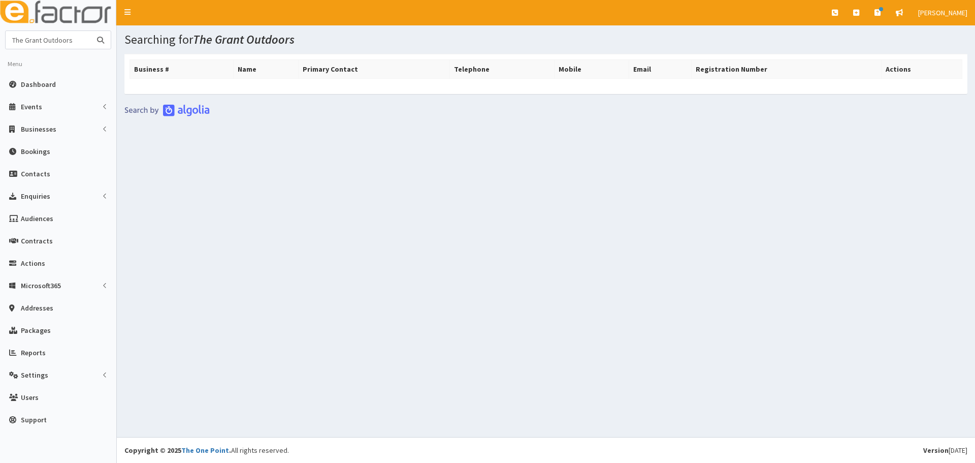
drag, startPoint x: 88, startPoint y: 43, endPoint x: 0, endPoint y: 28, distance: 89.1
click at [0, 28] on aside "The Grant Outdoors Menu Dashboard Events Events Campaigns Mail Queue" at bounding box center [58, 231] width 117 height 463
paste input "[PERSON_NAME]"
type input "[PERSON_NAME]"
click at [90, 31] on button "submit" at bounding box center [100, 40] width 20 height 18
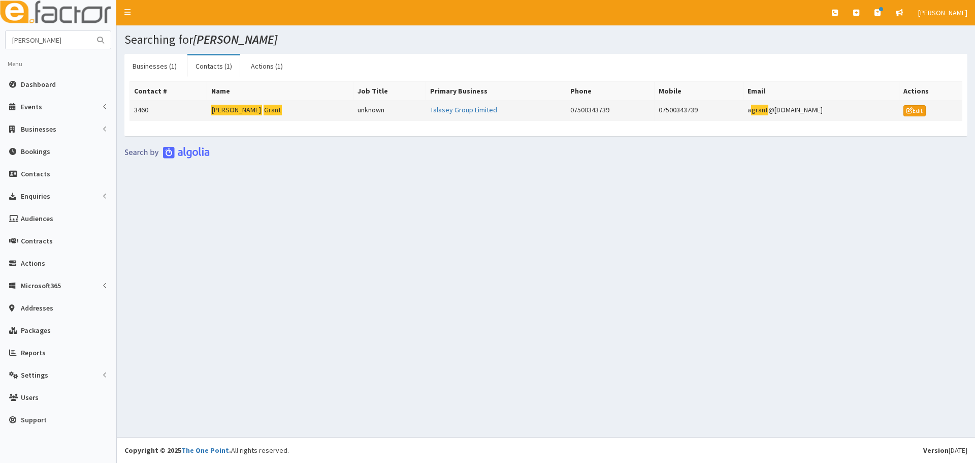
click at [264, 109] on mark "Grant" at bounding box center [273, 110] width 18 height 11
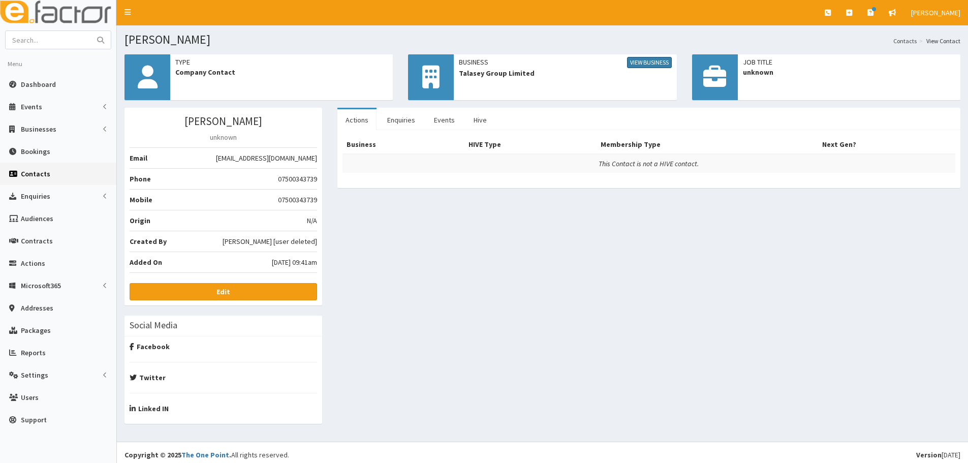
click at [645, 63] on link "View Business" at bounding box center [649, 62] width 45 height 11
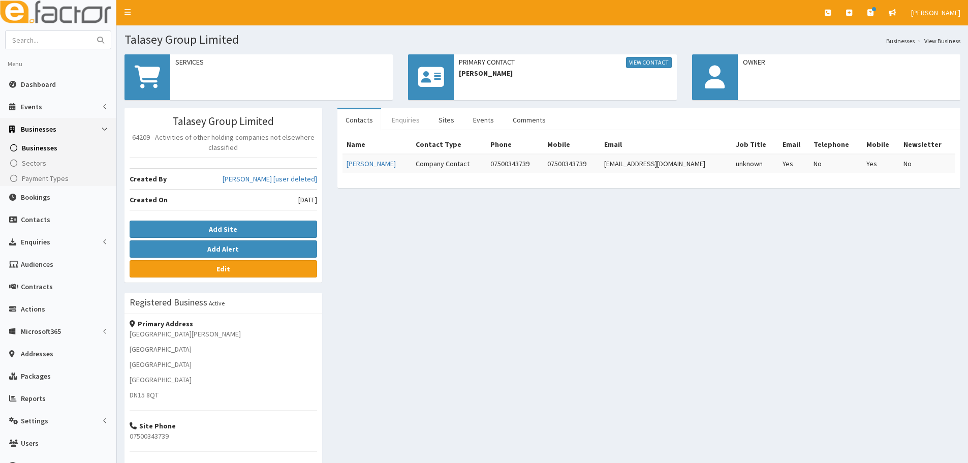
click at [400, 120] on link "Enquiries" at bounding box center [405, 119] width 44 height 21
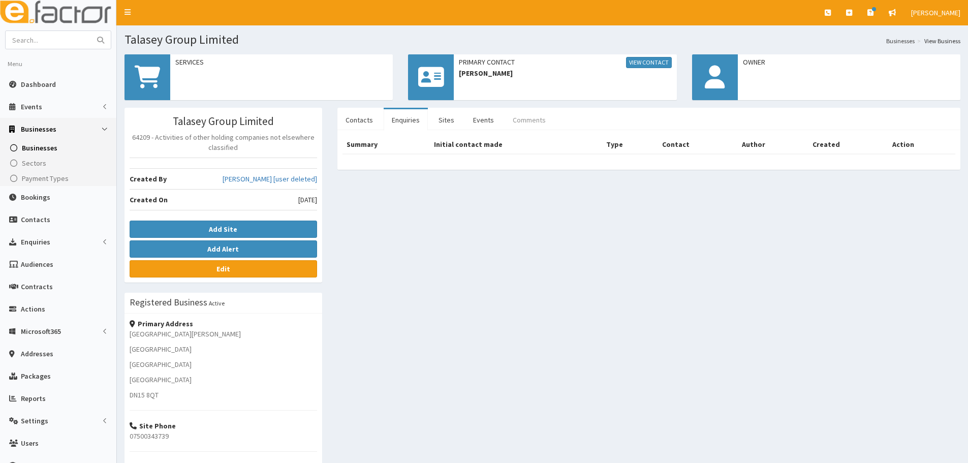
click at [514, 115] on link "Comments" at bounding box center [528, 119] width 49 height 21
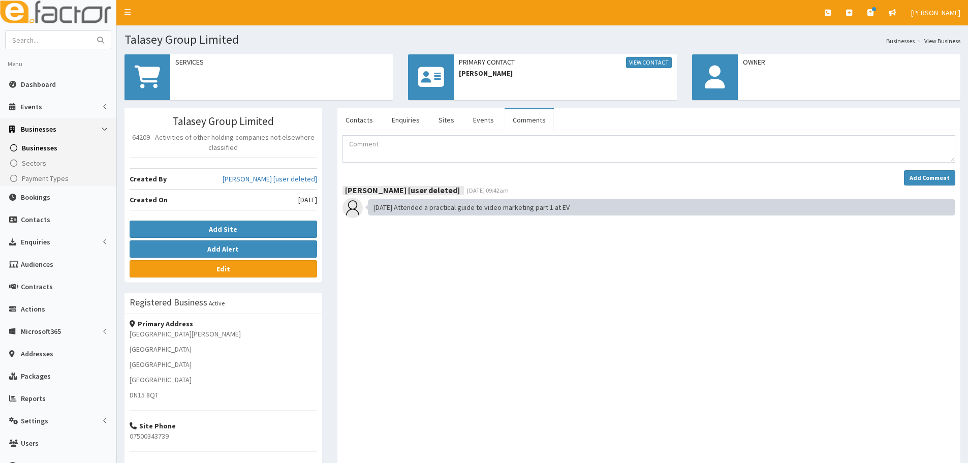
click at [41, 148] on span "Businesses" at bounding box center [40, 147] width 36 height 9
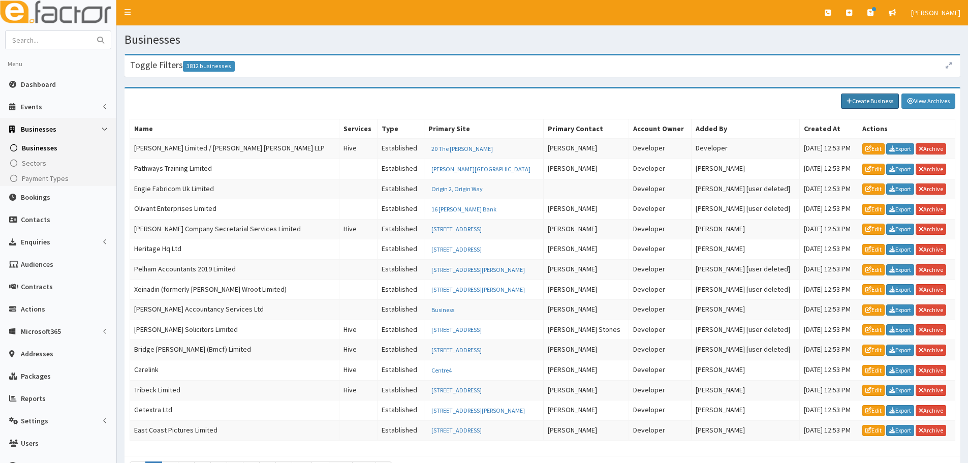
click at [860, 101] on link "Create Business" at bounding box center [870, 100] width 58 height 15
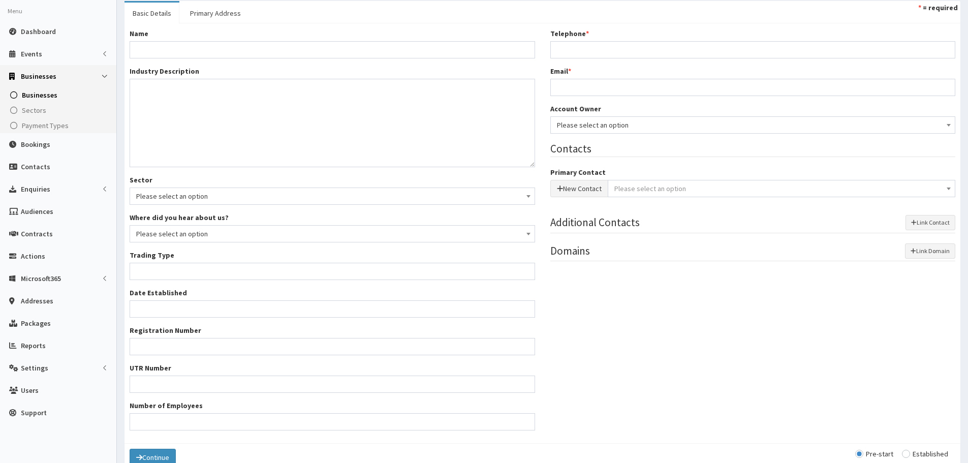
scroll to position [102, 0]
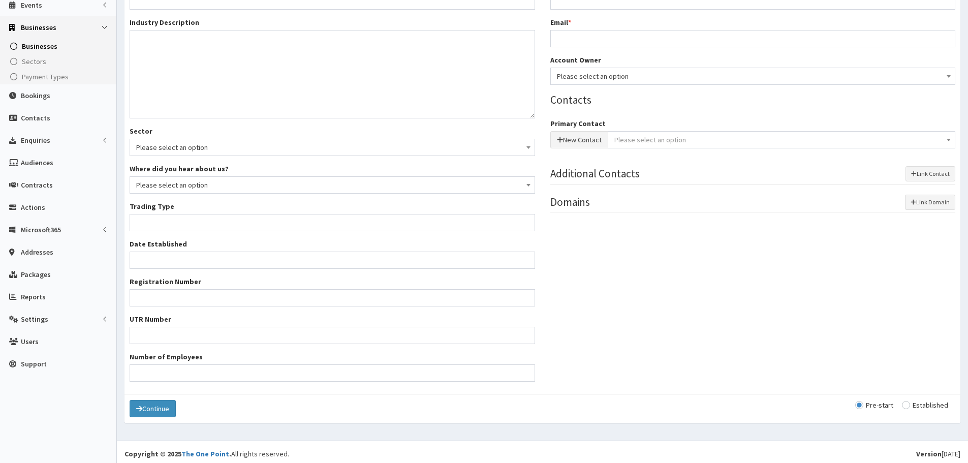
click at [930, 401] on label "Established" at bounding box center [925, 404] width 46 height 7
click at [928, 407] on input "radio" at bounding box center [925, 404] width 46 height 7
radio input "true"
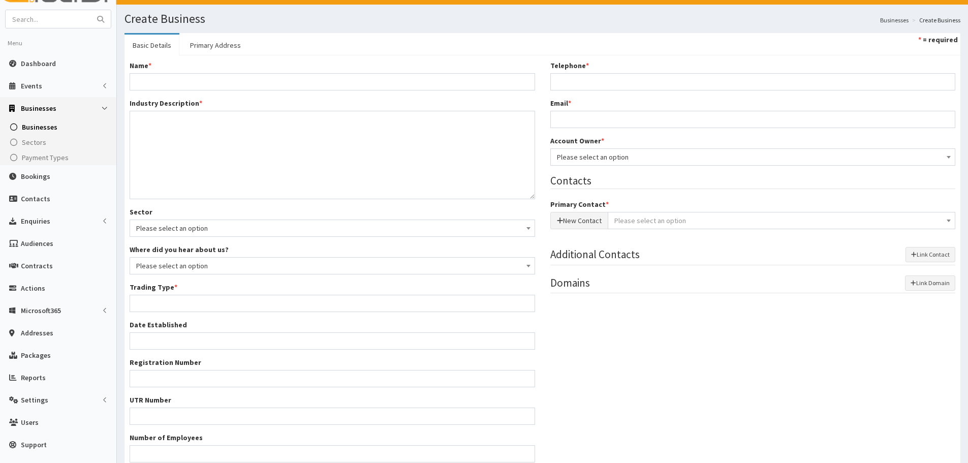
scroll to position [0, 0]
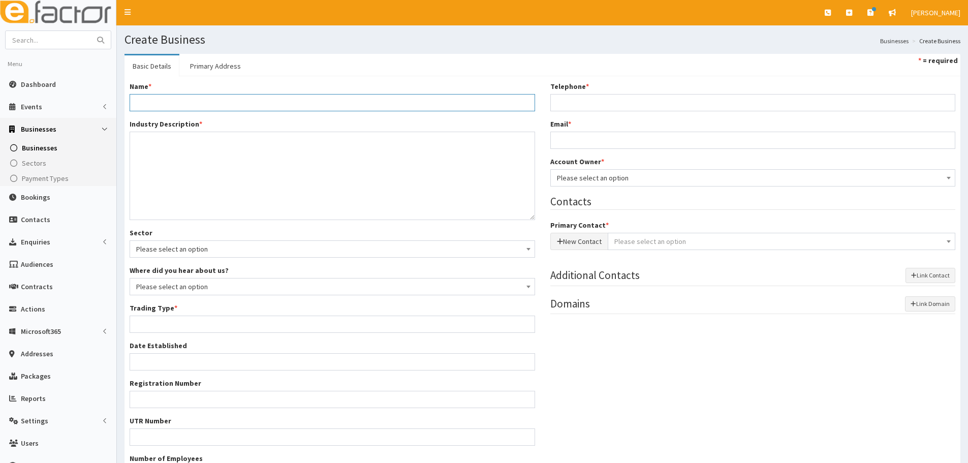
paste input "The Grant Outdoors"
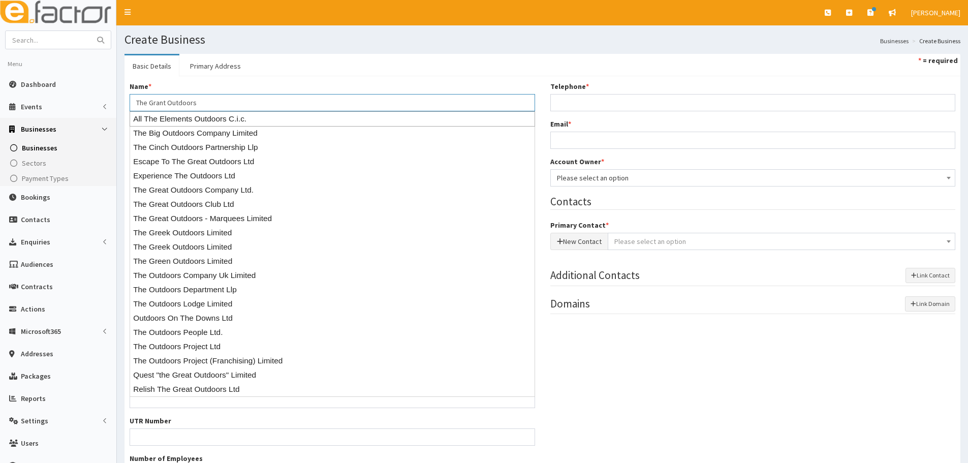
type input "The Grant Outdoors"
click at [264, 86] on div "Name * The Grant Outdoors" at bounding box center [332, 96] width 405 height 30
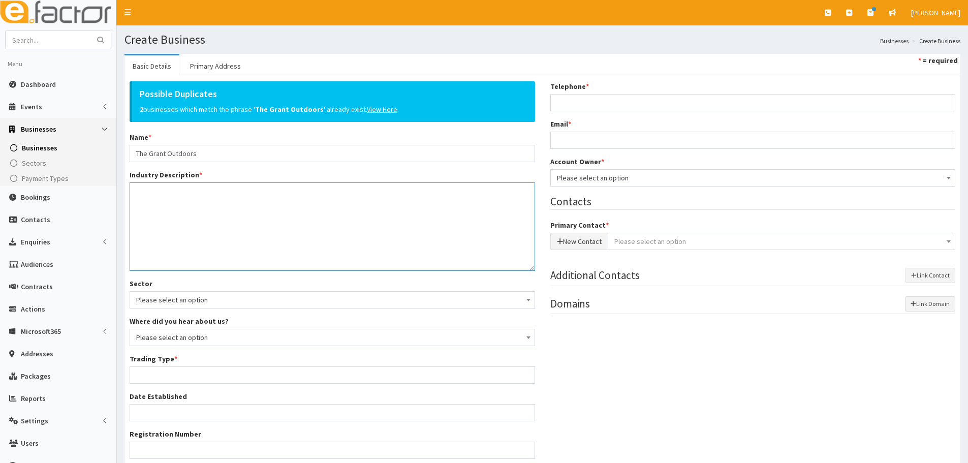
click at [192, 145] on div "Possible Duplicates 2 businesses which match the phrase ' The Grant Outdoors ' …" at bounding box center [332, 311] width 421 height 460
click at [169, 195] on textarea "Industry Description *" at bounding box center [332, 226] width 405 height 88
paste textarea "Photography, Videography and Social Media Marketing"
type textarea "Photography, Videography and Social Media Marketing"
click at [679, 351] on div "Possible Duplicates 2 businesses which match the phrase ' The Grant Outdoors ' …" at bounding box center [542, 311] width 841 height 460
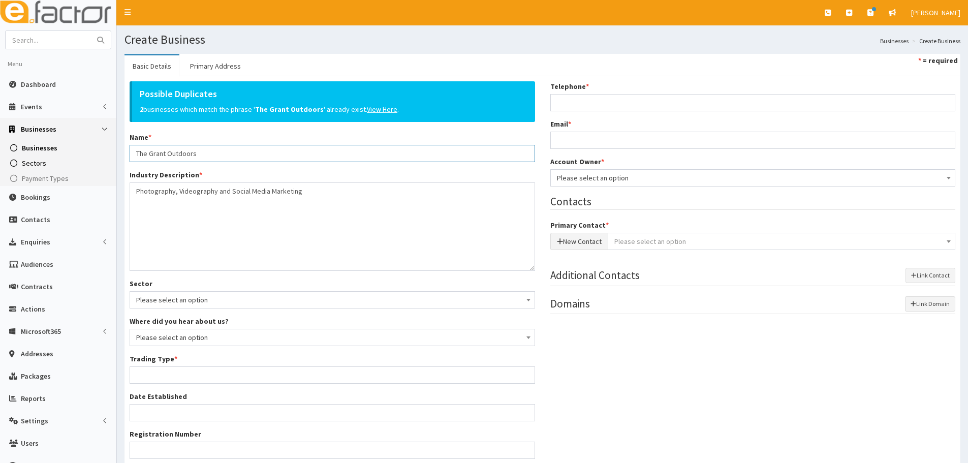
drag, startPoint x: 213, startPoint y: 156, endPoint x: 99, endPoint y: 159, distance: 114.3
click at [99, 159] on div "E Toggle navigation Quick Create Create Business Create Booking Create Contact" at bounding box center [484, 309] width 968 height 619
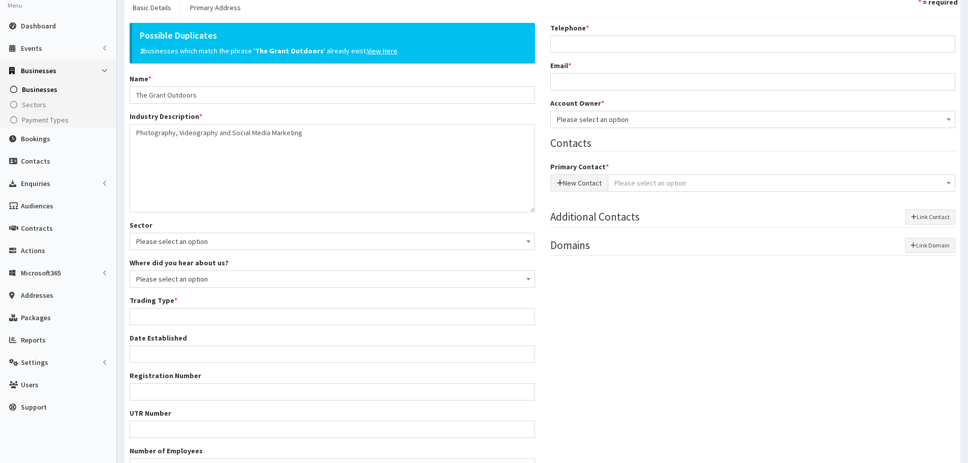
scroll to position [54, 0]
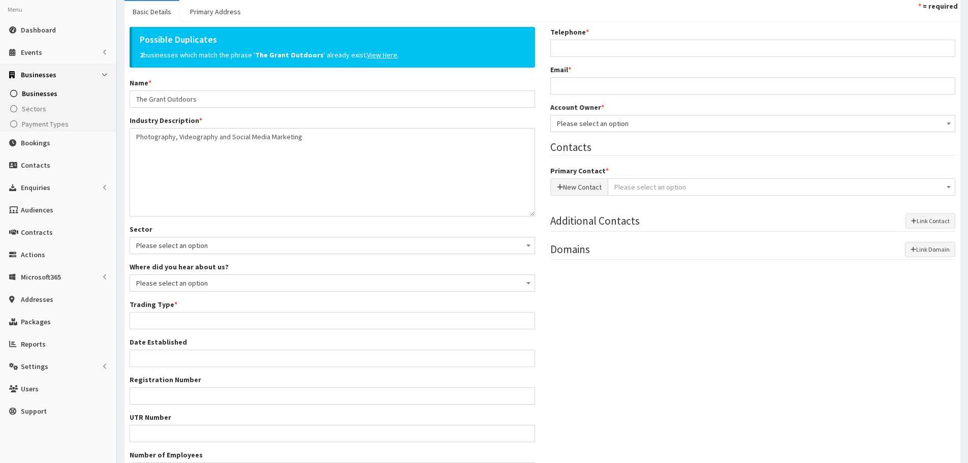
click at [619, 372] on div "Possible Duplicates 2 businesses which match the phrase ' The Grant Outdoors ' …" at bounding box center [542, 257] width 841 height 460
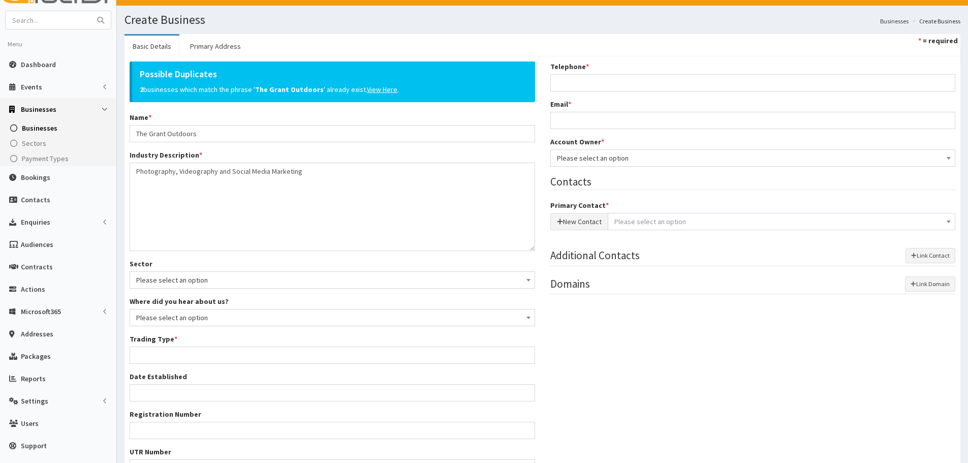
scroll to position [0, 0]
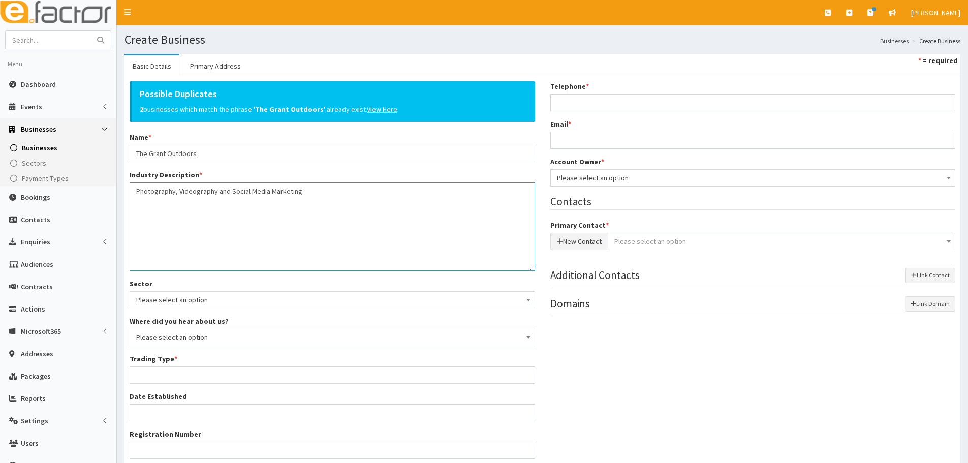
click at [470, 231] on textarea "Photography, Videography and Social Media Marketing" at bounding box center [332, 226] width 405 height 88
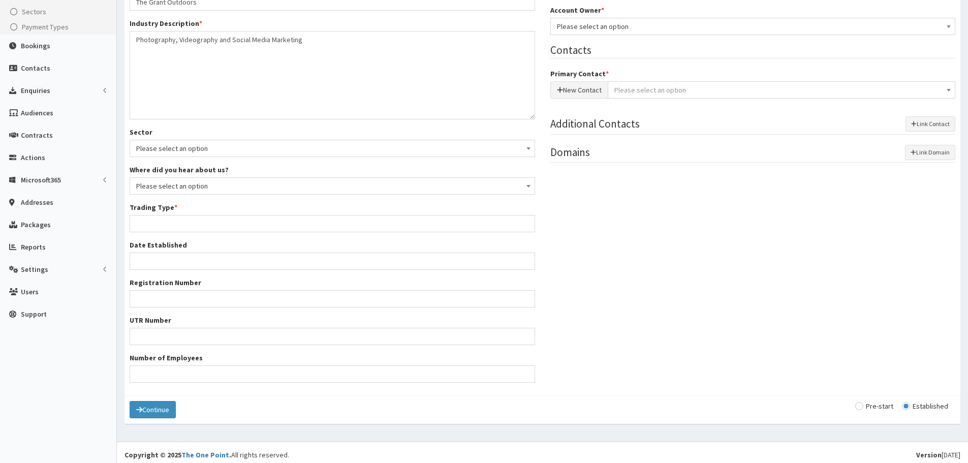
scroll to position [156, 0]
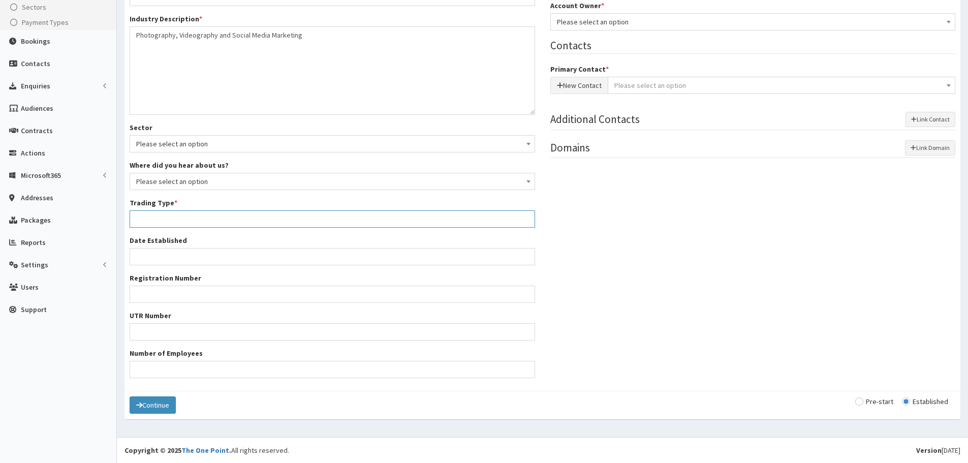
click at [192, 220] on input "Trading Type *" at bounding box center [332, 218] width 405 height 17
type input "Sole Trader"
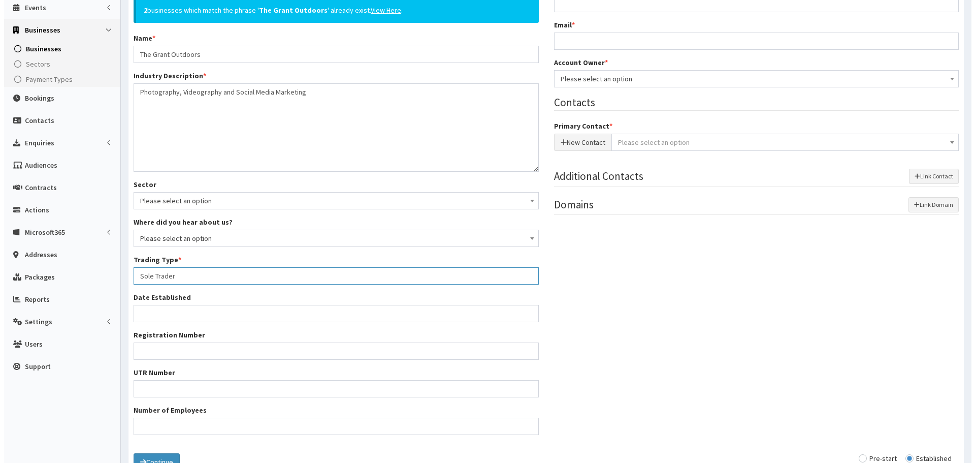
scroll to position [0, 0]
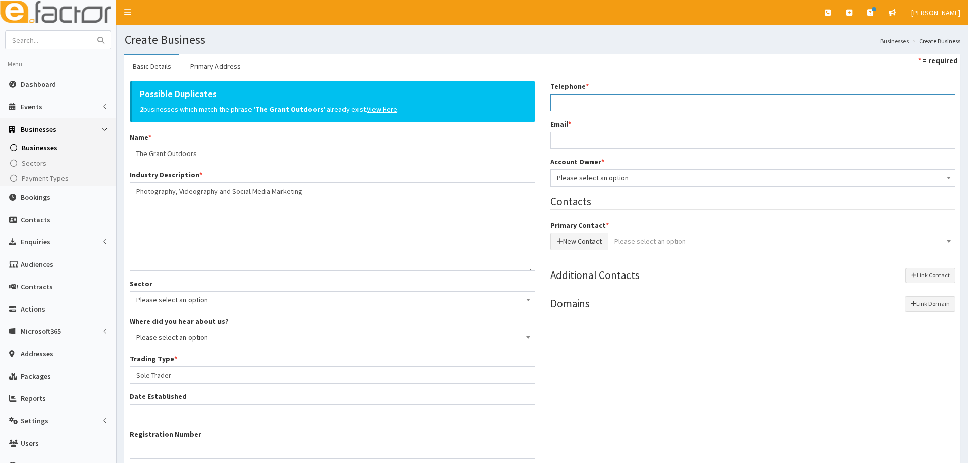
paste input "07500343739"
type input "07500343739"
paste input "the_grant_outdoors@outlook.com"
type input "the_grant_outdoors@outlook.com"
click at [585, 179] on span "Please select an option" at bounding box center [753, 178] width 392 height 14
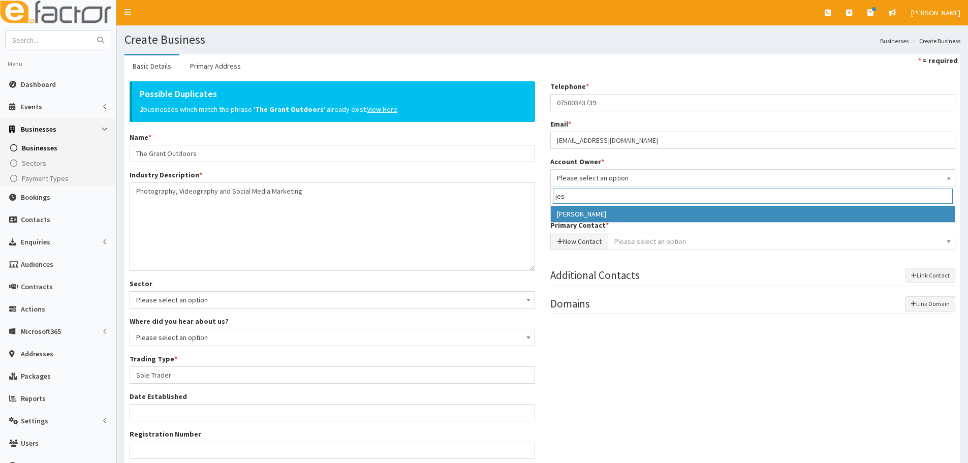
type input "jes"
select select "38"
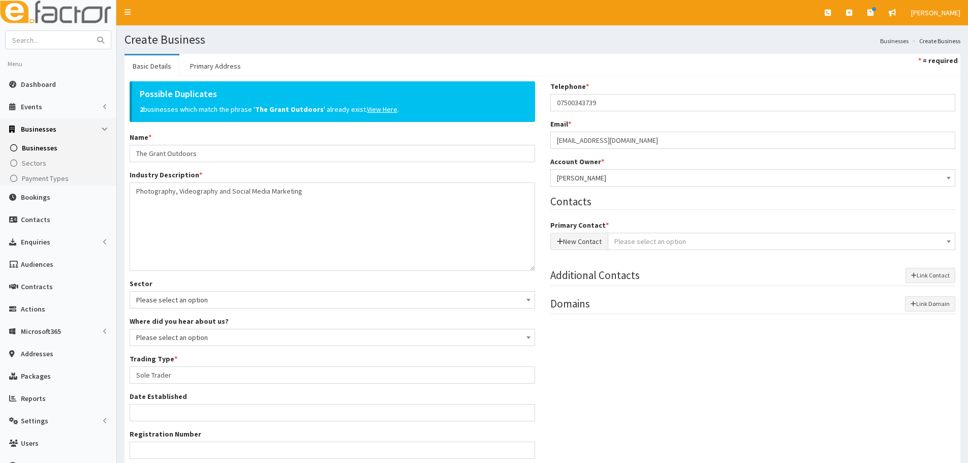
click at [719, 394] on div "Possible Duplicates 2 businesses which match the phrase ' The Grant Outdoors ' …" at bounding box center [542, 311] width 841 height 460
click at [584, 237] on button "New Contact" at bounding box center [579, 241] width 58 height 17
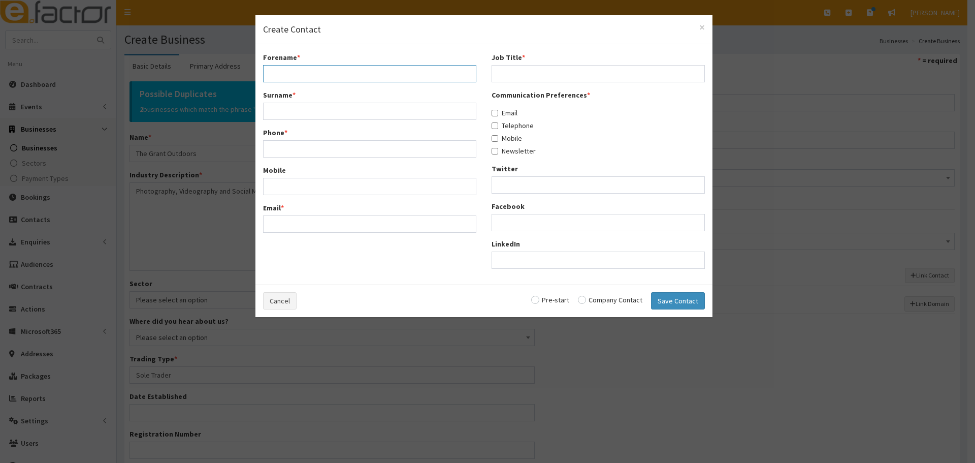
drag, startPoint x: 280, startPoint y: 77, endPoint x: 285, endPoint y: 76, distance: 5.7
click at [280, 77] on input "Forename *" at bounding box center [369, 73] width 213 height 17
paste input "Alex"
type input "Alex"
drag, startPoint x: 317, startPoint y: 106, endPoint x: 310, endPoint y: 107, distance: 6.7
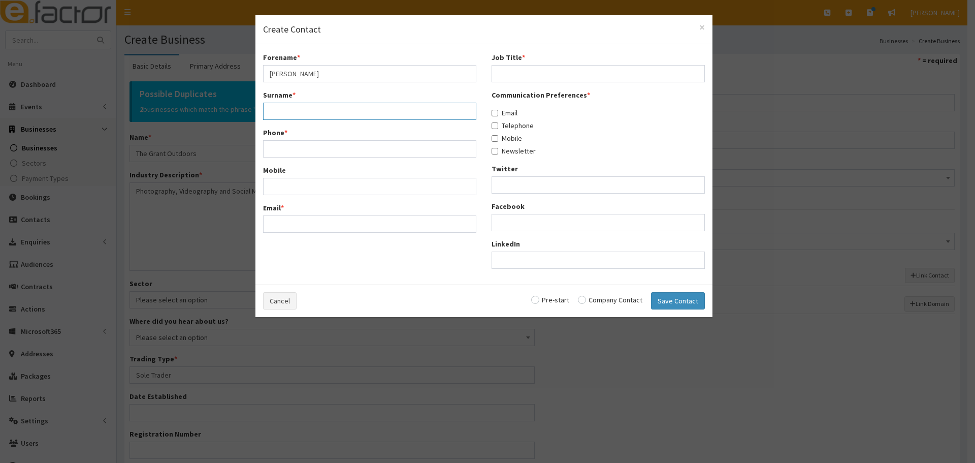
click at [317, 106] on input "Surname *" at bounding box center [369, 111] width 213 height 17
paste input "Grant"
type input "Grant"
click at [298, 142] on input "Phone *" at bounding box center [369, 148] width 213 height 17
paste input "07500343739"
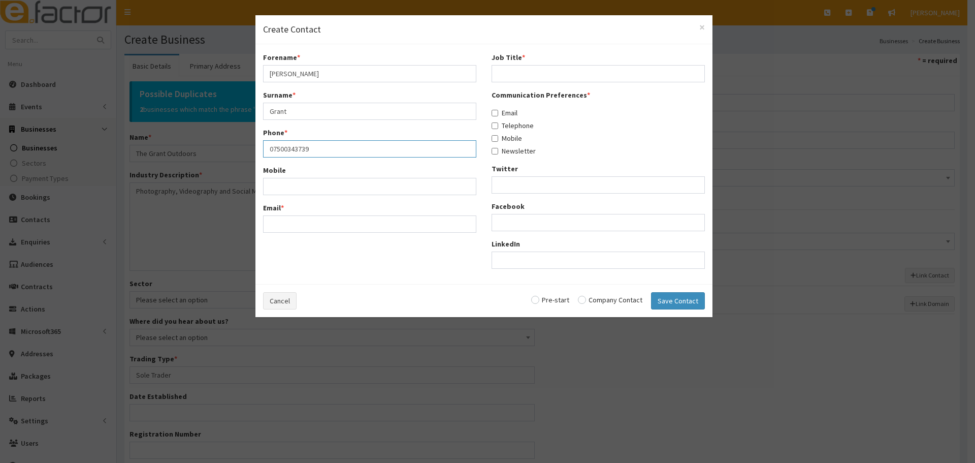
type input "07500343739"
click at [340, 229] on input "Email *" at bounding box center [369, 223] width 213 height 17
paste input "the_grant_outdoors@outlook.com"
type input "the_grant_outdoors@outlook.com"
drag, startPoint x: 524, startPoint y: 59, endPoint x: 515, endPoint y: 70, distance: 14.4
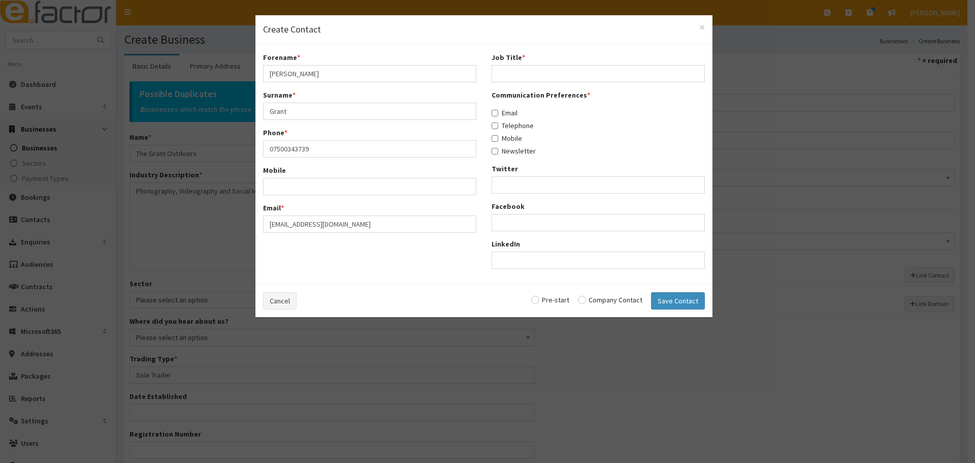
click at [524, 60] on div "Job Title *" at bounding box center [598, 67] width 213 height 30
click at [515, 70] on input "Job Title *" at bounding box center [598, 73] width 213 height 17
paste input "Owner"
type input "Owner"
drag, startPoint x: 506, startPoint y: 110, endPoint x: 507, endPoint y: 118, distance: 8.2
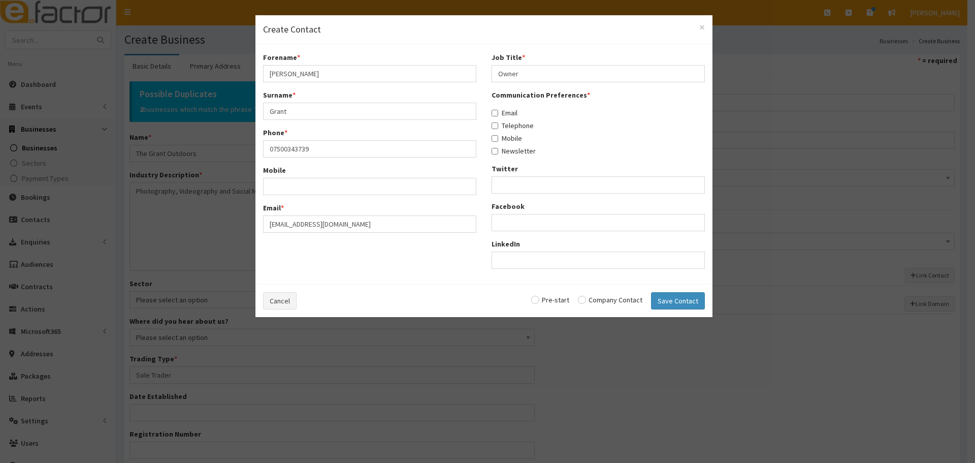
click at [506, 110] on label "Email" at bounding box center [505, 113] width 26 height 10
click at [498, 110] on input "Email" at bounding box center [495, 113] width 7 height 7
checkbox input "true"
click at [509, 124] on label "Telephone" at bounding box center [513, 125] width 42 height 10
click at [498, 124] on input "Telephone" at bounding box center [495, 125] width 7 height 7
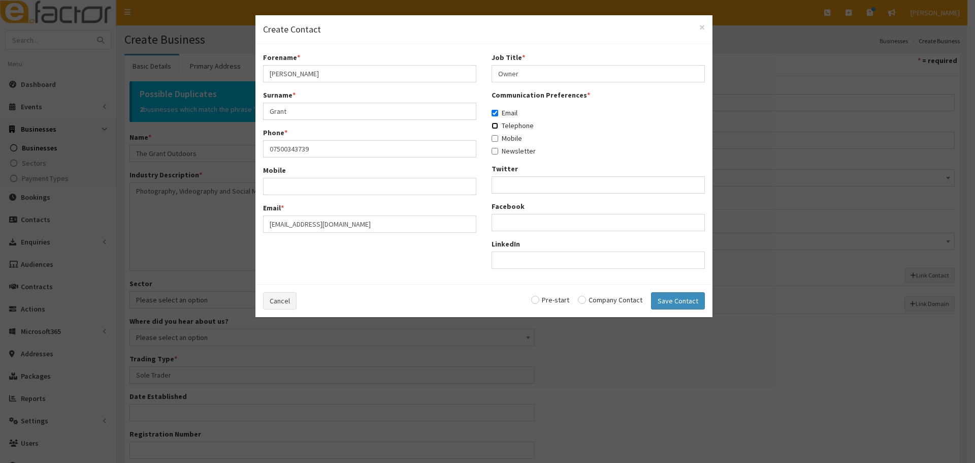
checkbox input "true"
click at [512, 140] on label "Mobile" at bounding box center [507, 138] width 30 height 10
click at [498, 140] on input "Mobile" at bounding box center [495, 138] width 7 height 7
checkbox input "true"
click at [623, 300] on input "radio" at bounding box center [610, 299] width 65 height 7
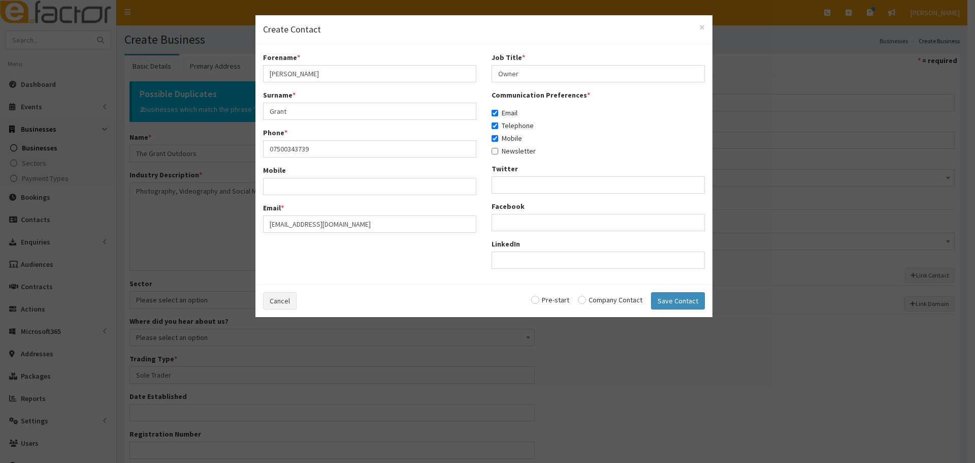
radio input "true"
click at [660, 303] on button "Save Contact" at bounding box center [678, 300] width 54 height 17
checkbox input "false"
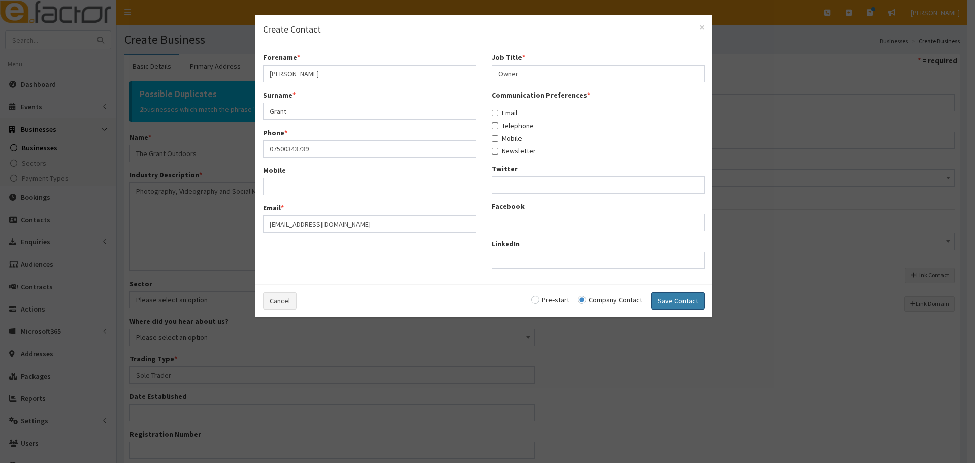
radio input "false"
select select "5259"
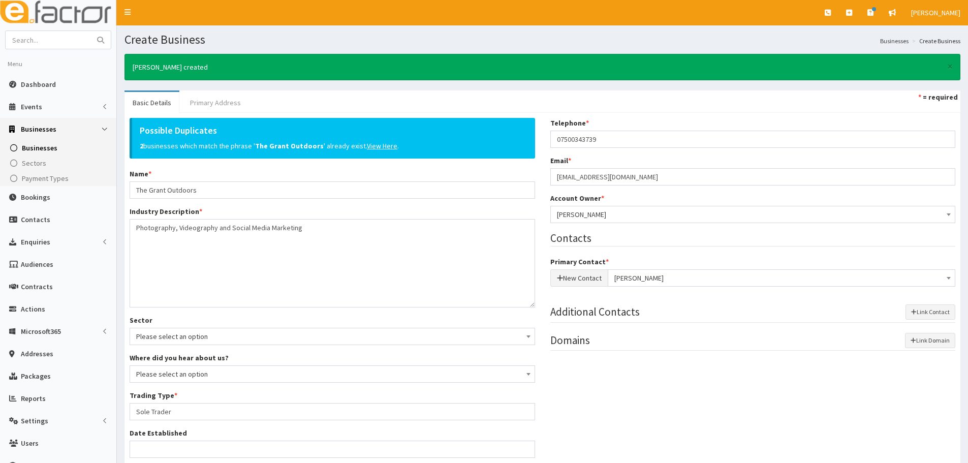
click at [192, 99] on link "Primary Address" at bounding box center [215, 102] width 67 height 21
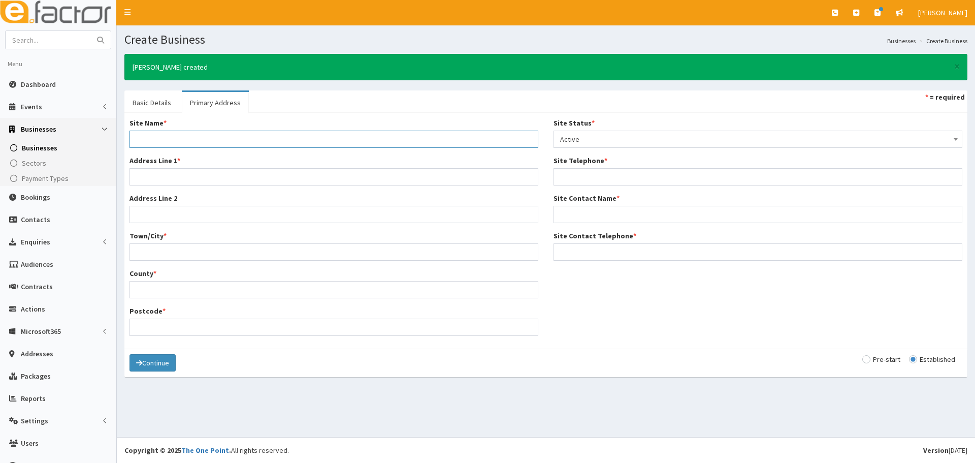
click at [217, 136] on input "Site Name *" at bounding box center [334, 139] width 409 height 17
paste input "The Grant Outdoors"
type input "The Grant Outdoors"
click at [149, 178] on input "Address Line 1 *" at bounding box center [334, 176] width 409 height 17
paste input "3 Boynton Crescent"
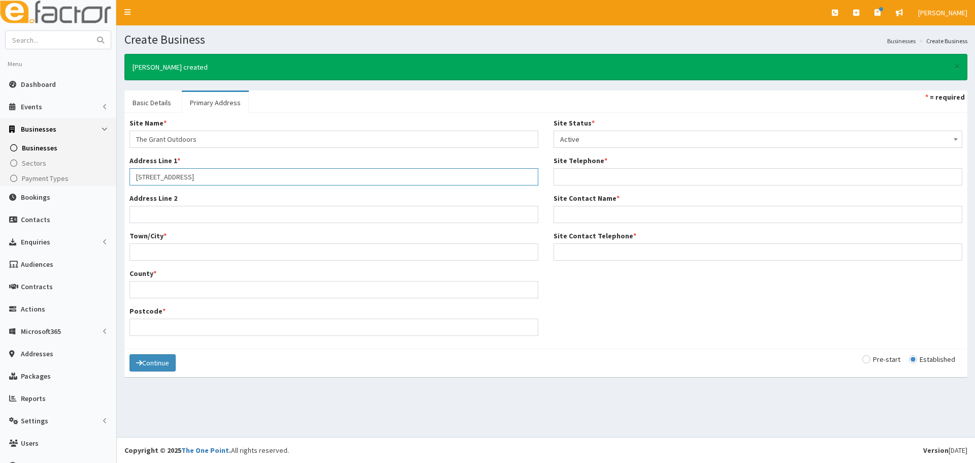
type input "3 Boynton Crescent"
click at [148, 255] on input "Town/City *" at bounding box center [334, 251] width 409 height 17
paste input "Scunthorpe"
type input "Scunthorpe"
click at [158, 284] on input "County *" at bounding box center [334, 289] width 409 height 17
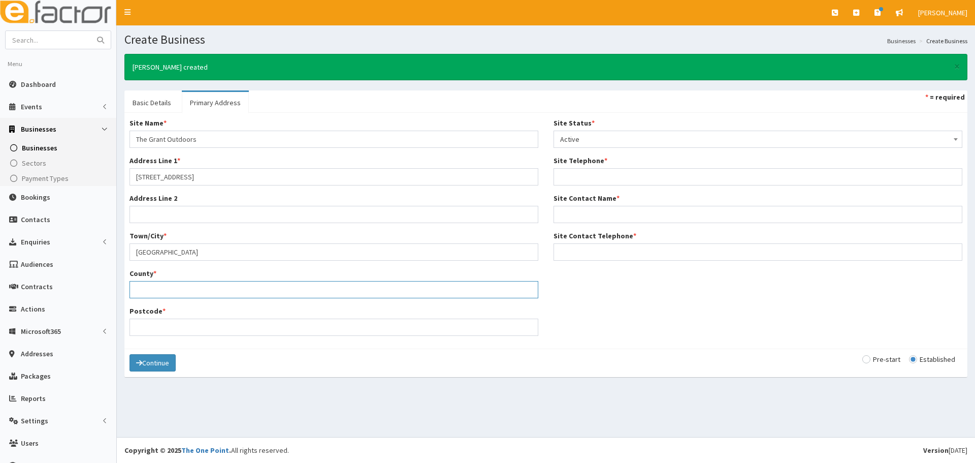
paste input "North Lincolnshire"
type input "North Lincolnshire"
click at [141, 324] on input "Postcode *" at bounding box center [334, 326] width 409 height 17
paste input "DN15 9XP"
type input "DN15 9XP"
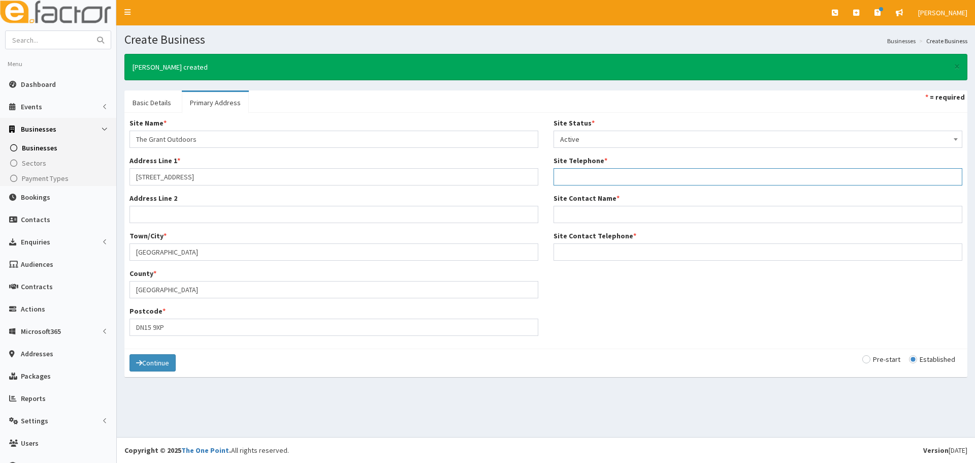
click at [592, 175] on input "Site Telephone *" at bounding box center [758, 176] width 409 height 17
paste input "07500343739"
type input "07500343739"
drag, startPoint x: 569, startPoint y: 208, endPoint x: 667, endPoint y: 207, distance: 98.0
click at [569, 208] on input "Site Contact Name *" at bounding box center [758, 214] width 409 height 17
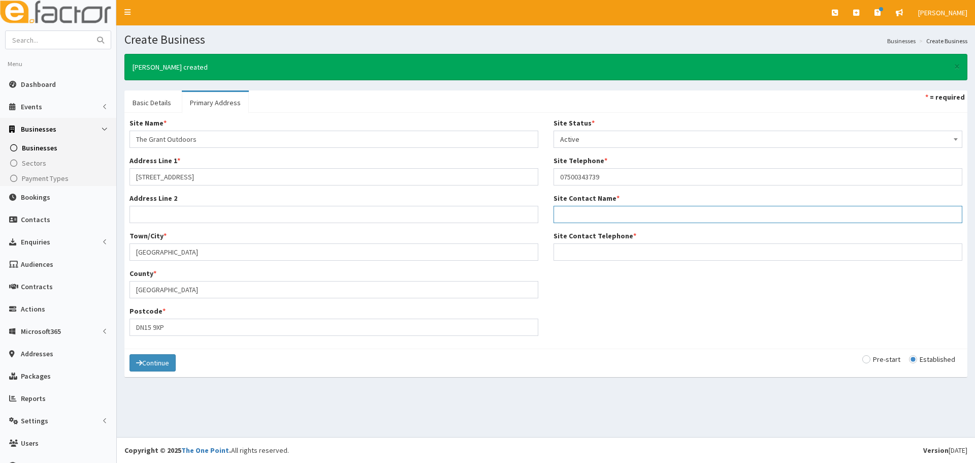
paste input "Alex"
click at [609, 214] on input "Alex" at bounding box center [758, 214] width 409 height 17
paste input "Grant"
type input "Alex Grant"
drag, startPoint x: 587, startPoint y: 175, endPoint x: 473, endPoint y: 185, distance: 114.3
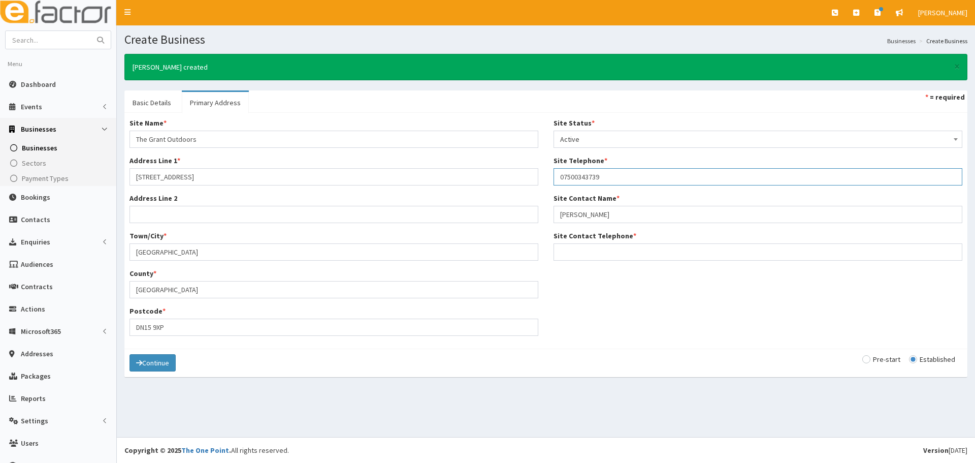
click at [473, 185] on div "Site Name * The Grant Outdoors Address Line 1 * 3 Boynton Crescent Address Line…" at bounding box center [546, 231] width 848 height 226
drag, startPoint x: 611, startPoint y: 264, endPoint x: 611, endPoint y: 253, distance: 10.7
click at [611, 264] on div "Site Status * Please select a Site Status Active Inactive Superceded Superseded…" at bounding box center [758, 193] width 424 height 150
click at [609, 249] on input "Site Contact Telephone *" at bounding box center [758, 251] width 409 height 17
paste input "07500343739"
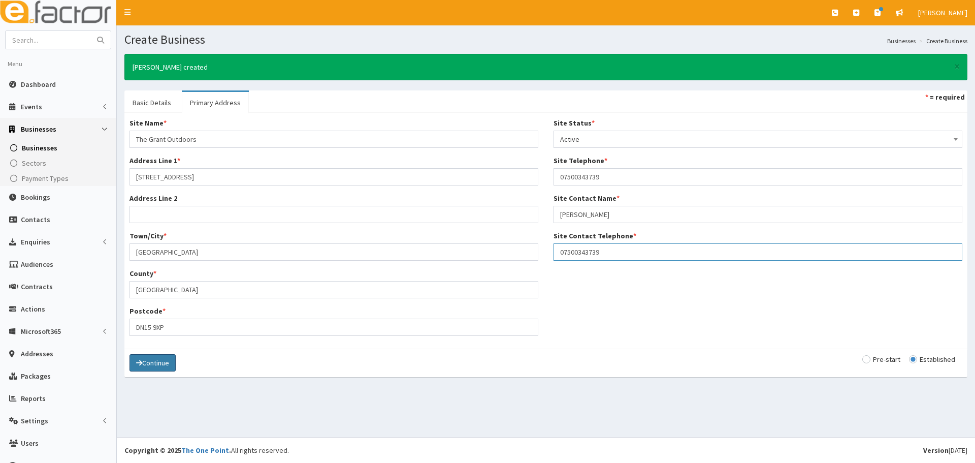
type input "07500343739"
click at [147, 363] on button "Continue" at bounding box center [153, 362] width 46 height 17
click at [149, 355] on button "Save" at bounding box center [147, 363] width 35 height 17
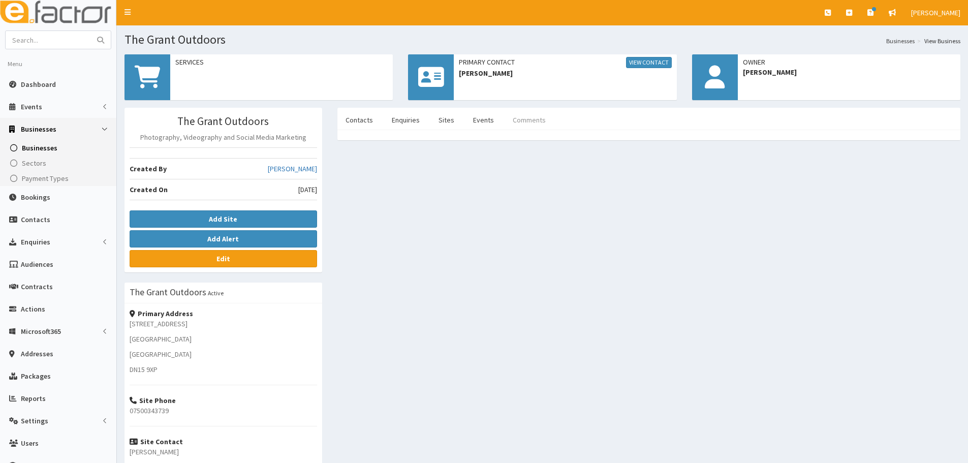
click at [536, 118] on link "Comments" at bounding box center [528, 119] width 49 height 21
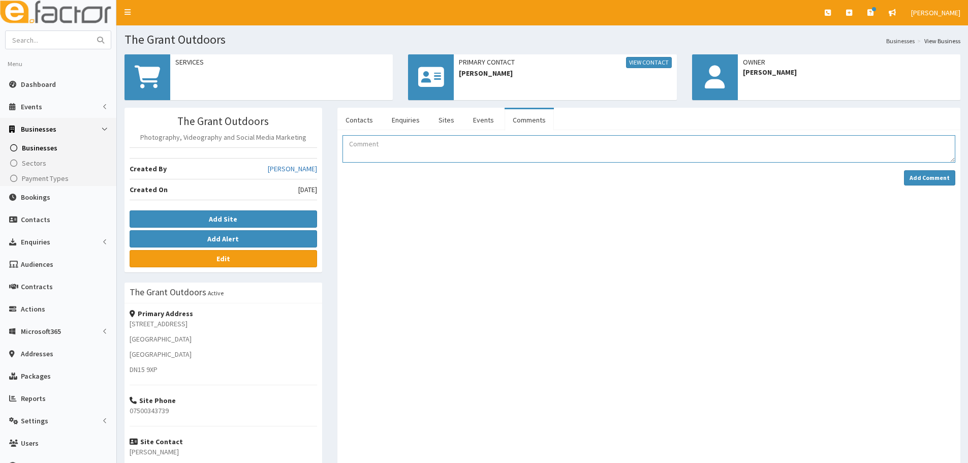
drag, startPoint x: 429, startPoint y: 147, endPoint x: 444, endPoint y: 141, distance: 15.8
click at [430, 146] on textarea "Comment" at bounding box center [648, 148] width 613 height 27
type textarea "Alex has booked on as a guest to Hive Connect on 16.09.2025 at Henrys at The Ex…"
click at [931, 179] on strong "Add Comment" at bounding box center [929, 178] width 40 height 8
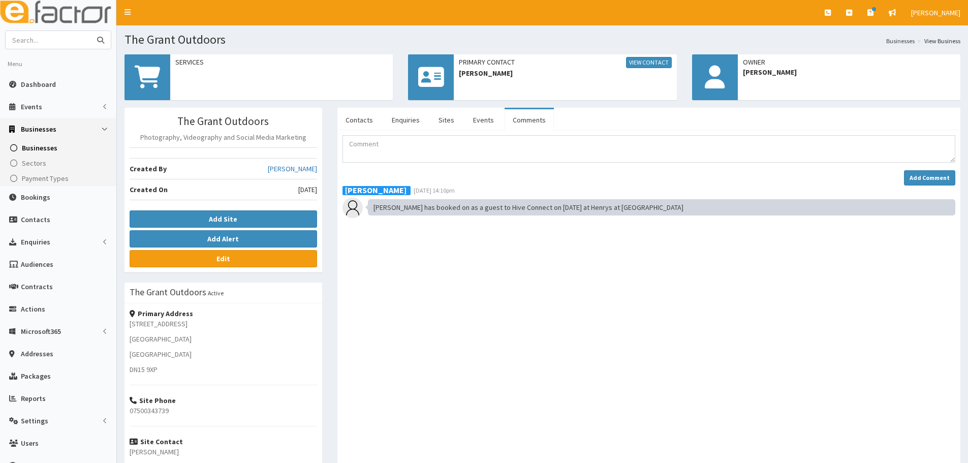
click at [51, 31] on input "text" at bounding box center [48, 40] width 85 height 18
type input "[PERSON_NAME]"
click at [90, 31] on button "submit" at bounding box center [100, 40] width 20 height 18
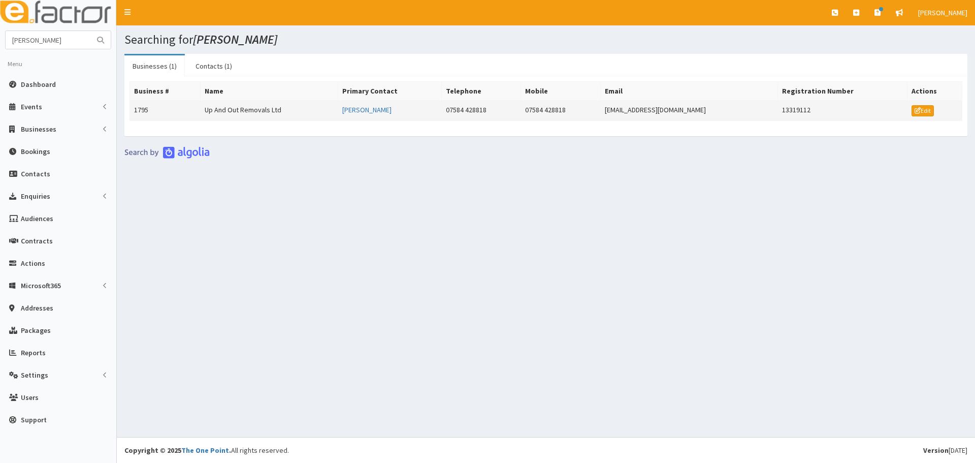
click at [320, 112] on td "Up And Out Removals Ltd" at bounding box center [269, 111] width 138 height 20
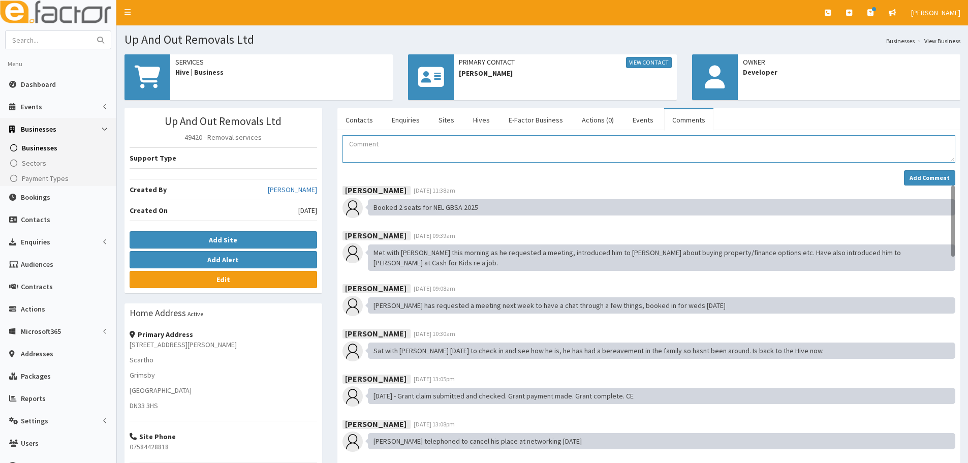
click at [391, 151] on textarea "Comment" at bounding box center [648, 148] width 613 height 27
click at [63, 39] on input "text" at bounding box center [48, 40] width 85 height 18
type input "[PERSON_NAME]"
click at [90, 31] on button "submit" at bounding box center [100, 40] width 20 height 18
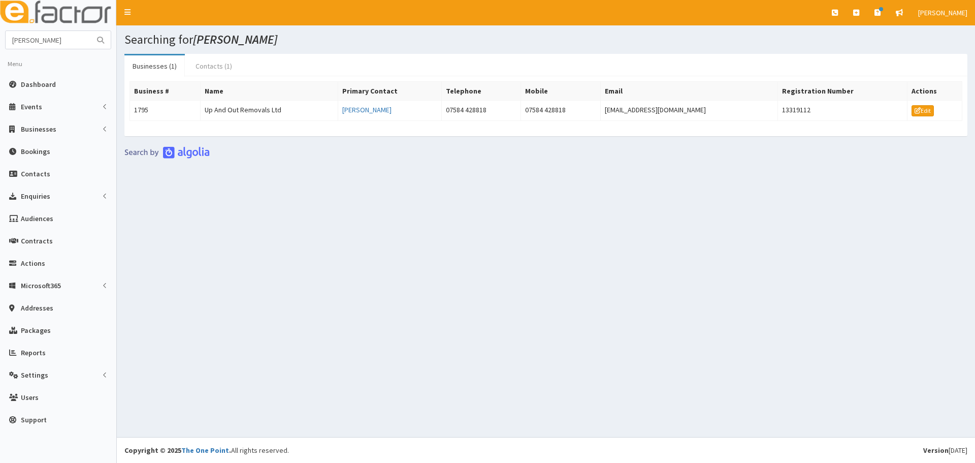
click at [218, 64] on link "Contacts (1)" at bounding box center [213, 65] width 53 height 21
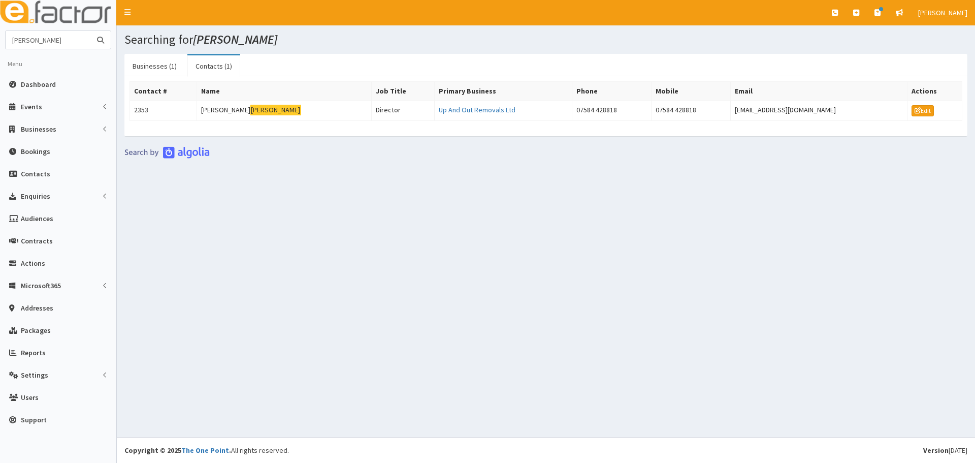
click at [57, 39] on input "cioni" at bounding box center [48, 40] width 85 height 18
click at [102, 40] on icon "submit" at bounding box center [100, 40] width 7 height 7
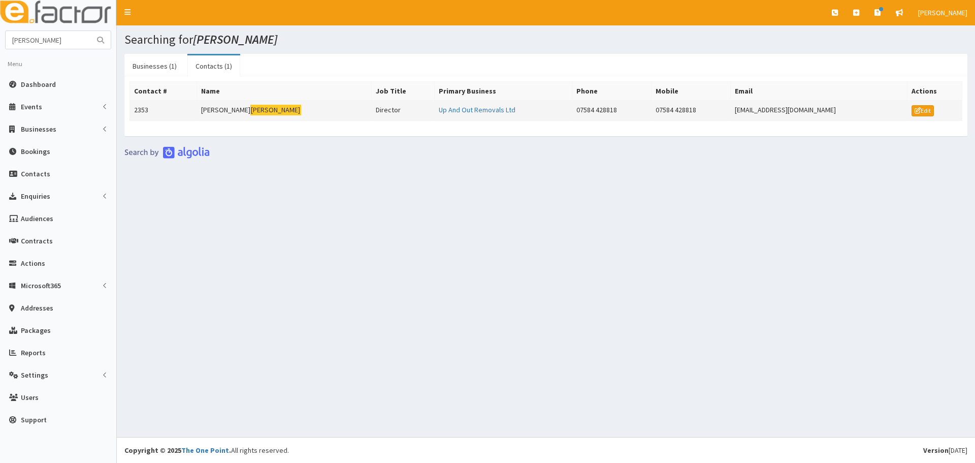
click at [189, 110] on td "2353" at bounding box center [163, 111] width 67 height 20
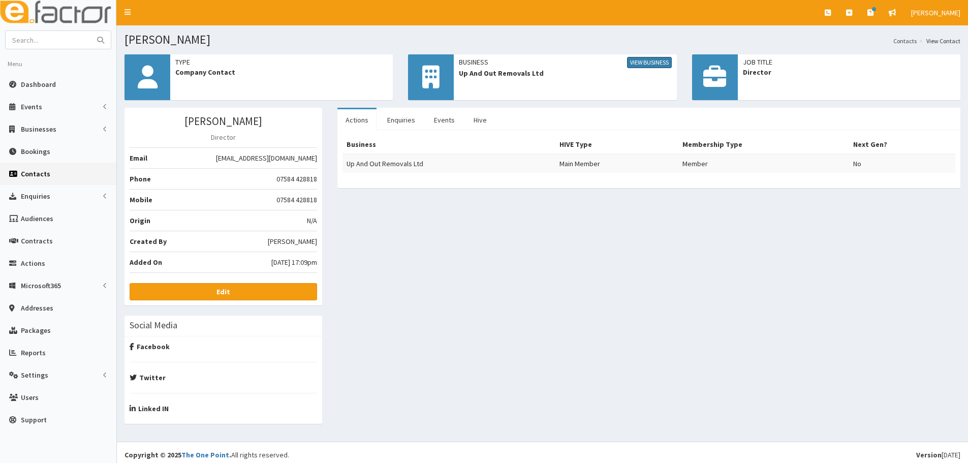
click at [643, 63] on link "View Business" at bounding box center [649, 62] width 45 height 11
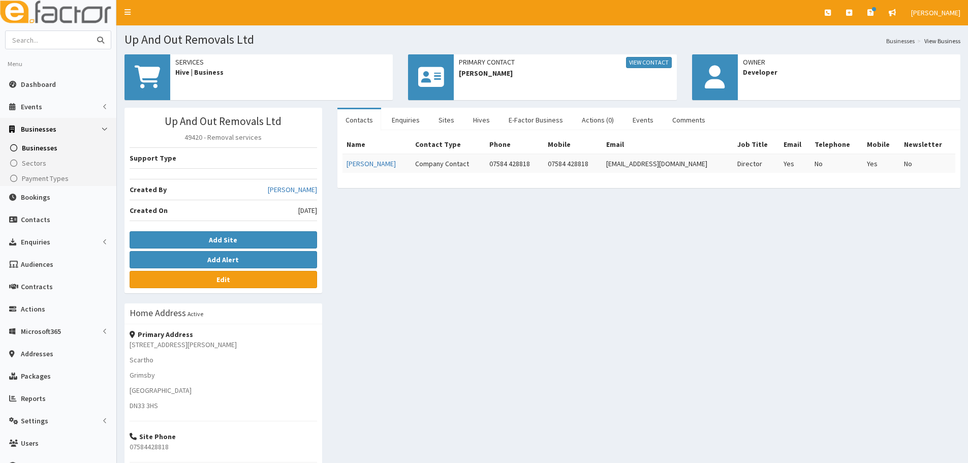
click at [82, 45] on input "text" at bounding box center [48, 40] width 85 height 18
type input "coson IT"
click at [90, 31] on button "submit" at bounding box center [100, 40] width 20 height 18
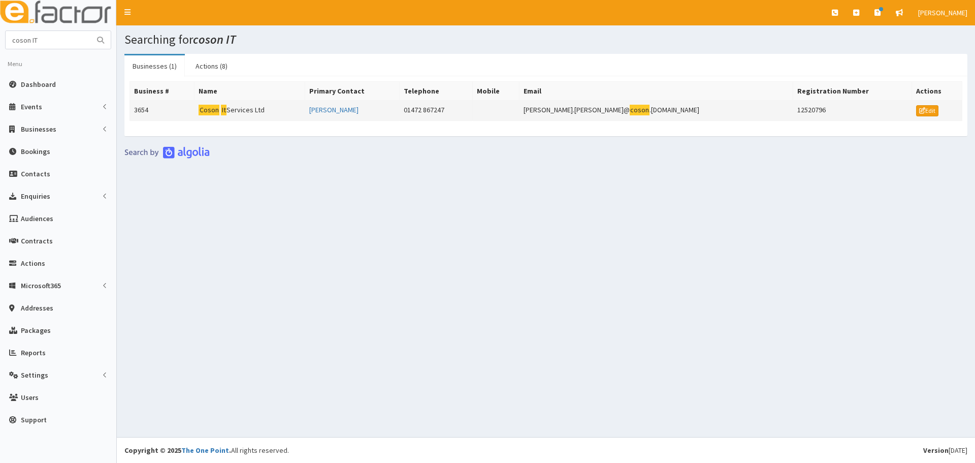
click at [272, 114] on td "Coson It Services Ltd" at bounding box center [250, 111] width 110 height 20
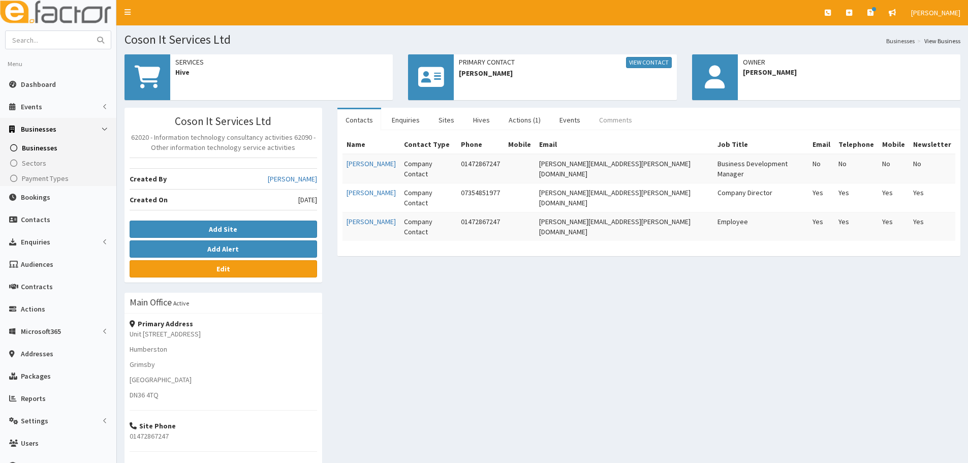
click at [624, 116] on link "Comments" at bounding box center [615, 119] width 49 height 21
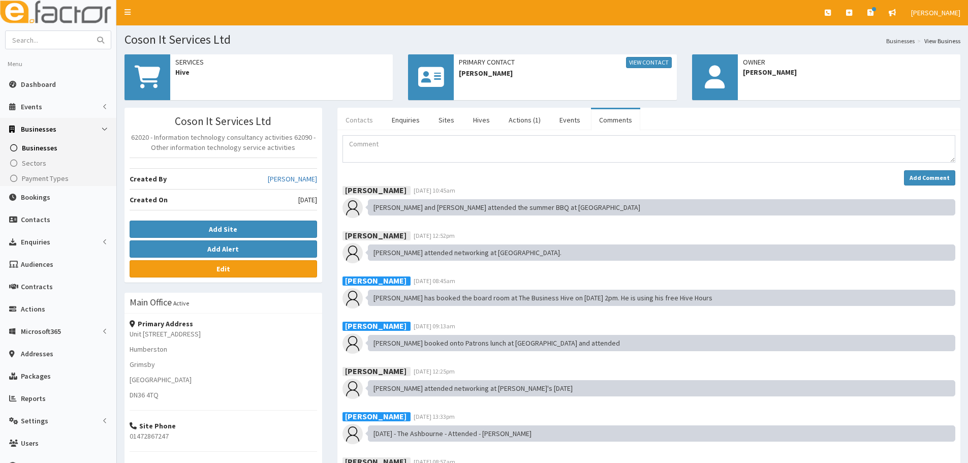
click at [359, 120] on link "Contacts" at bounding box center [359, 119] width 44 height 21
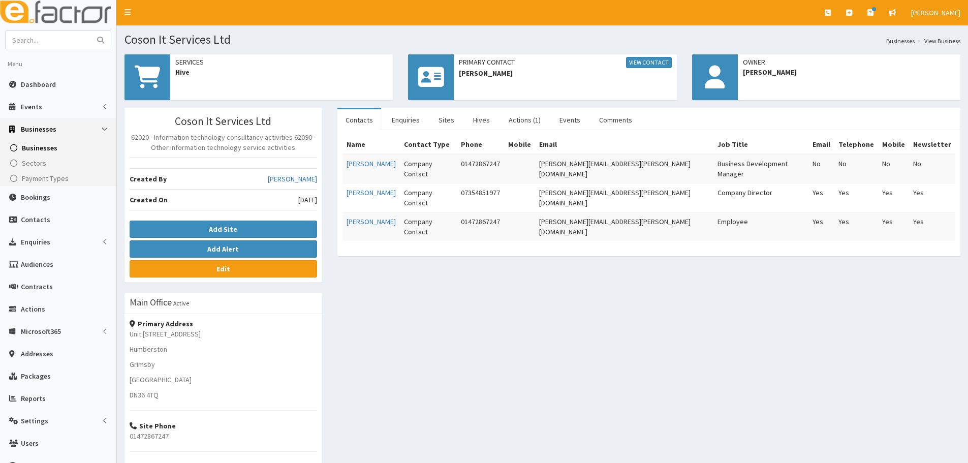
click at [535, 435] on div "Coson It Services Ltd 62020 - Information technology consultancy activities 620…" at bounding box center [542, 341] width 851 height 466
click at [413, 357] on div "Coson It Services Ltd 62020 - Information technology consultancy activities 620…" at bounding box center [542, 341] width 851 height 466
click at [191, 267] on link "Edit" at bounding box center [223, 268] width 187 height 17
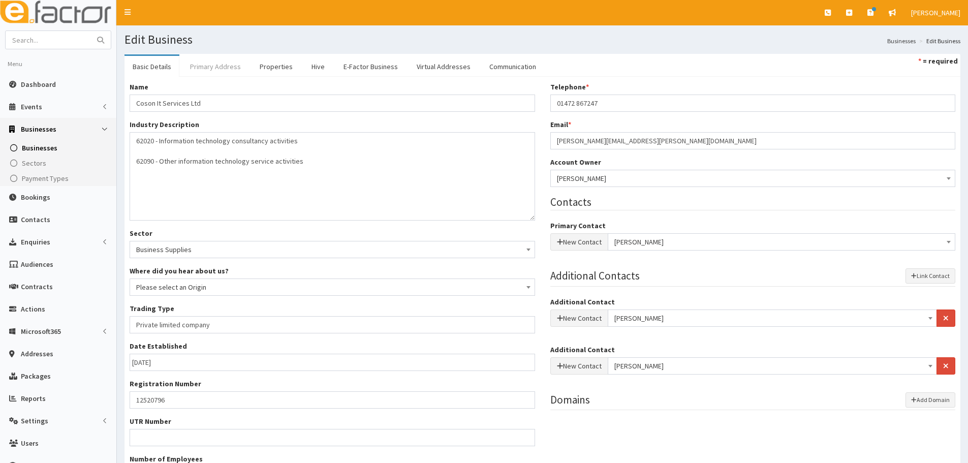
click at [222, 66] on link "Primary Address" at bounding box center [215, 66] width 67 height 21
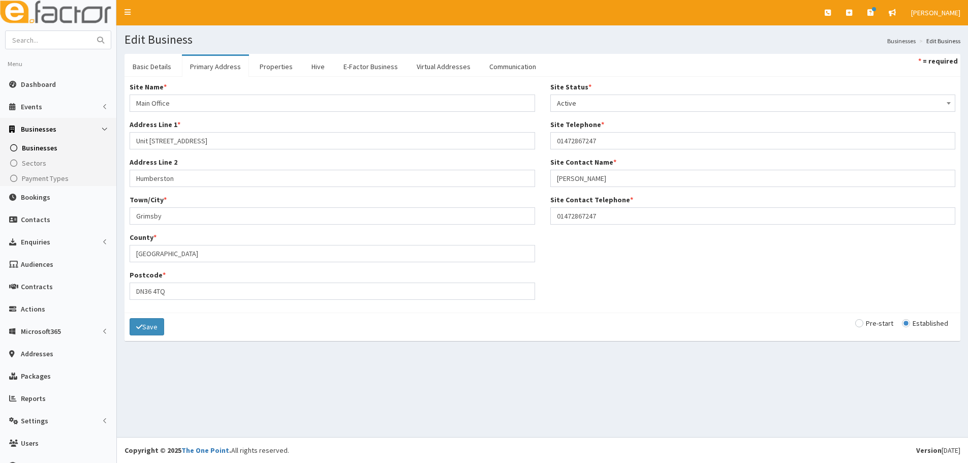
click at [634, 268] on div "Site Name * Main Office Address Line 1 * Unit 3 Blossom Avenue Address Line 2 H…" at bounding box center [542, 195] width 841 height 226
drag, startPoint x: 223, startPoint y: 138, endPoint x: 115, endPoint y: 130, distance: 108.5
click at [115, 130] on div "E Toggle navigation Quick Create Create Business Create Booking Create Contact" at bounding box center [484, 231] width 968 height 463
paste input "-4 Celtic Plac"
type input "Unit 3-4 Celtic Place"
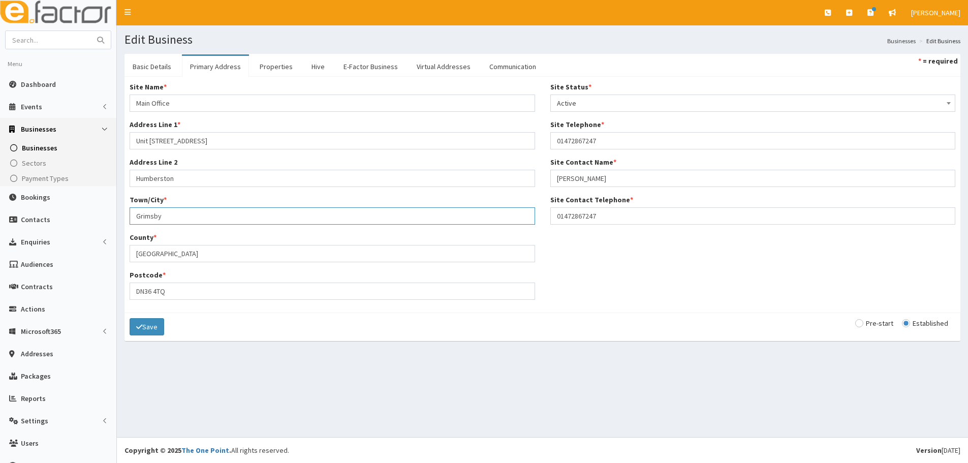
drag, startPoint x: 180, startPoint y: 214, endPoint x: 131, endPoint y: 223, distance: 49.6
click at [131, 223] on input "Grimsby" at bounding box center [332, 215] width 405 height 17
drag, startPoint x: 191, startPoint y: 173, endPoint x: 105, endPoint y: 175, distance: 85.9
click at [105, 175] on div "E Toggle navigation Quick Create Create Business Create Booking Create Contact" at bounding box center [484, 231] width 968 height 463
paste input "Athena Drive"
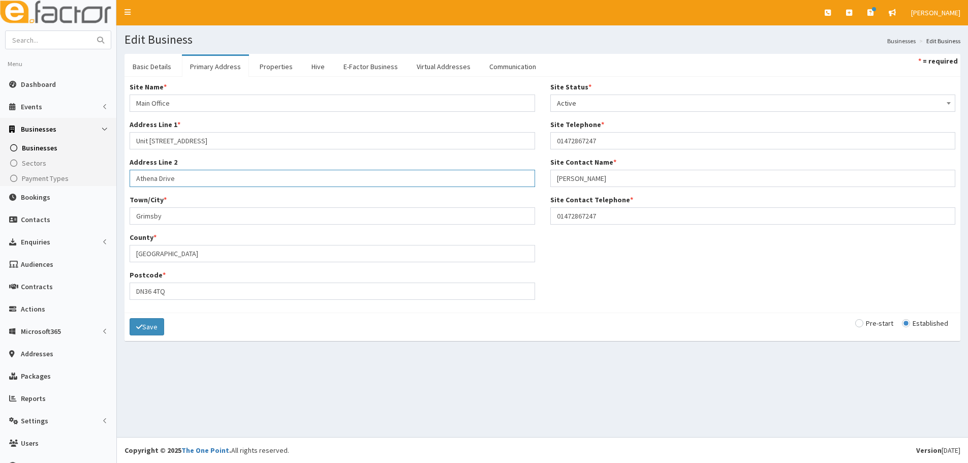
type input "Athena Drive"
drag, startPoint x: 213, startPoint y: 291, endPoint x: 107, endPoint y: 290, distance: 106.2
click at [107, 290] on div "E Toggle navigation Quick Create Create Business Create Booking Create Contact" at bounding box center [484, 231] width 968 height 463
paste input "1 2UE"
type input "DN31 2UE"
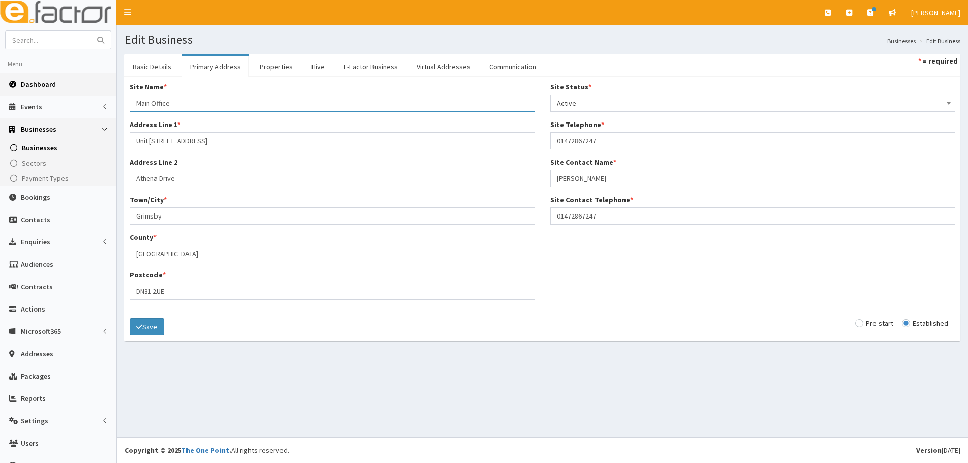
drag, startPoint x: 180, startPoint y: 108, endPoint x: 96, endPoint y: 88, distance: 86.6
click at [96, 88] on div "E Toggle navigation Quick Create Create Business Create Booking Create Contact" at bounding box center [484, 231] width 968 height 463
type input "Coson IT"
click at [164, 331] on button "Save" at bounding box center [147, 326] width 35 height 17
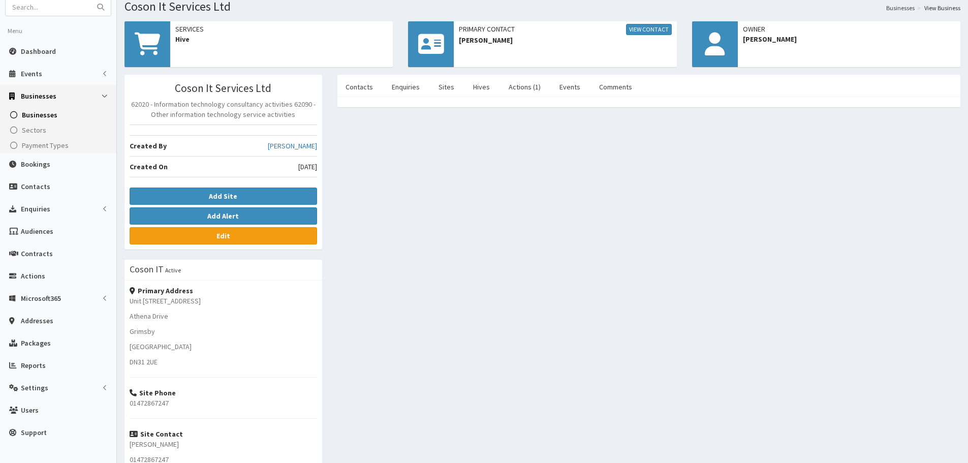
scroll to position [51, 0]
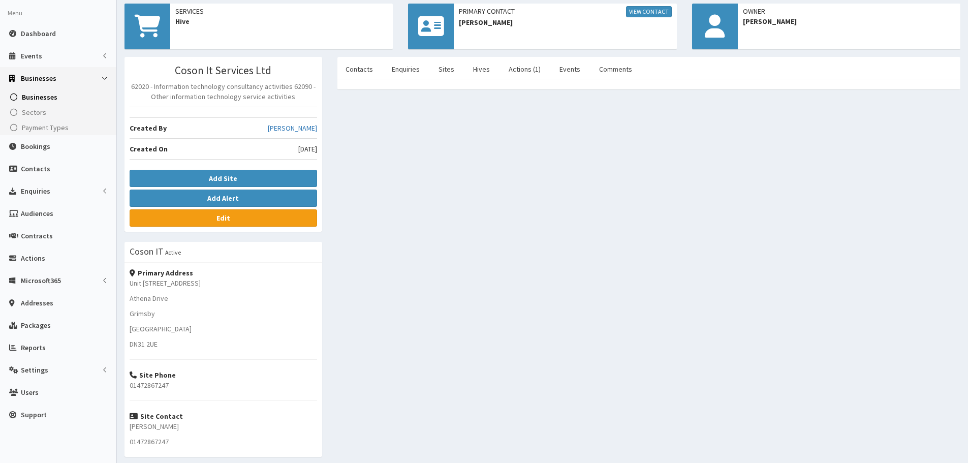
click at [594, 173] on div "Coson It Services Ltd 62020 - Information technology consultancy activities 620…" at bounding box center [542, 290] width 851 height 466
click at [609, 60] on link "Comments" at bounding box center [615, 68] width 49 height 21
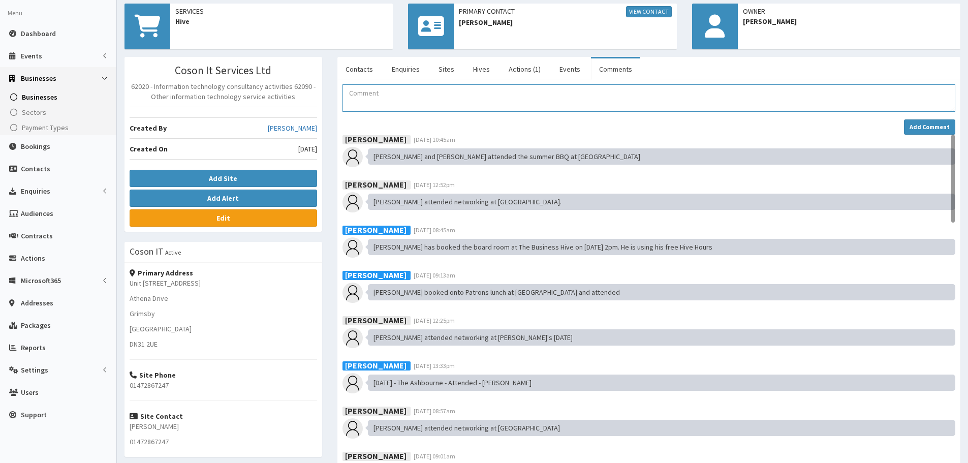
click at [452, 100] on textarea "Comment" at bounding box center [648, 97] width 613 height 27
click at [368, 92] on textarea "Darryla has emailed with an updated address." at bounding box center [648, 97] width 613 height 27
click at [374, 92] on textarea "Darryl a has emailed with an updated address." at bounding box center [648, 97] width 613 height 27
click at [527, 87] on textarea "Darryl has emailed with an updated address." at bounding box center [648, 97] width 613 height 27
type textarea "Darryl has emailed with an updated address."
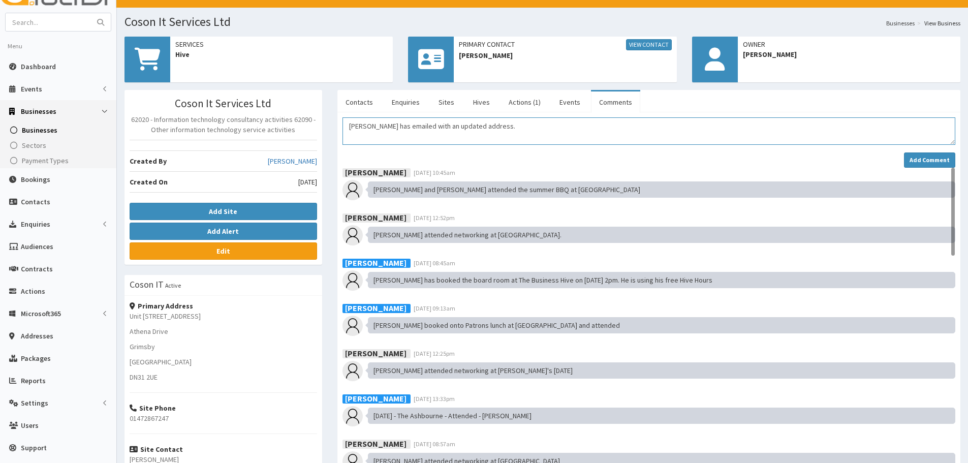
scroll to position [0, 0]
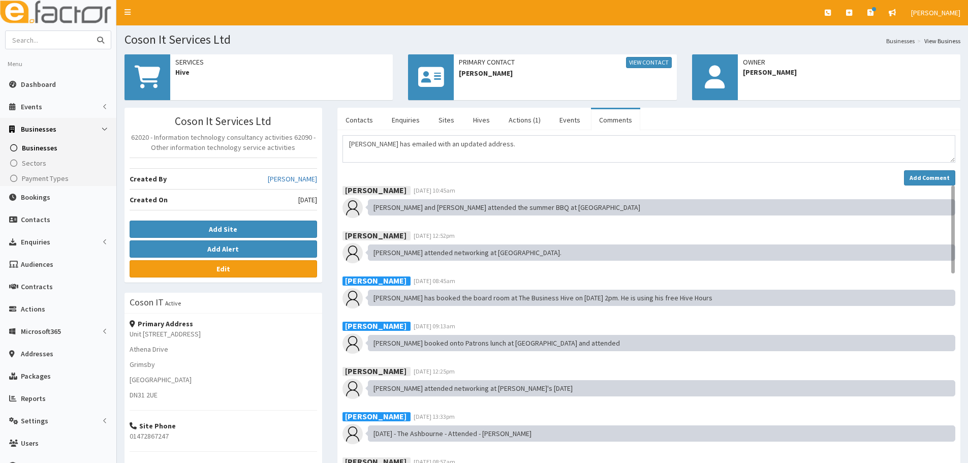
click at [40, 40] on input "text" at bounding box center [48, 40] width 85 height 18
type input "Asset health"
click at [90, 31] on button "submit" at bounding box center [100, 40] width 20 height 18
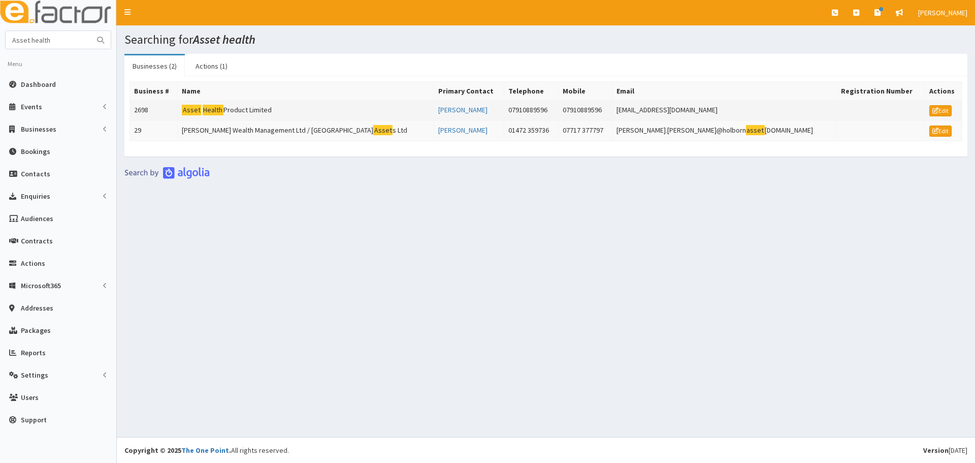
click at [245, 111] on td "Asset Health Product Limited" at bounding box center [306, 111] width 256 height 20
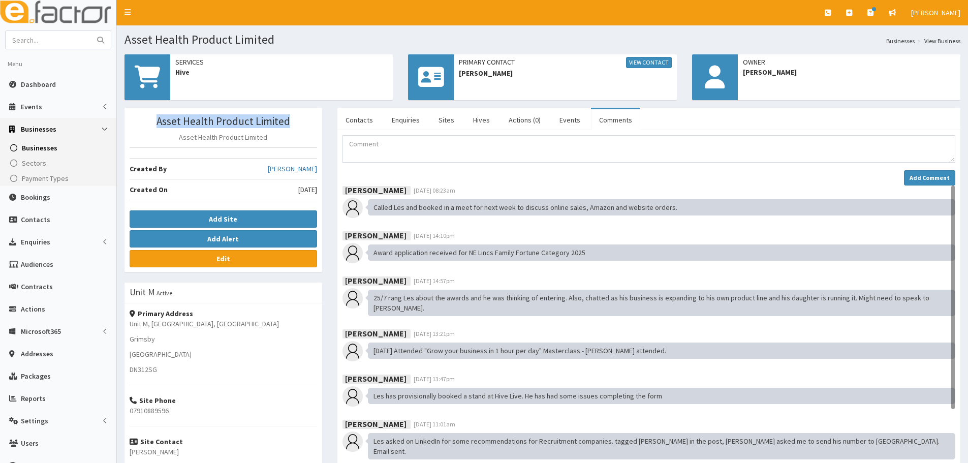
drag, startPoint x: 296, startPoint y: 123, endPoint x: 148, endPoint y: 124, distance: 147.3
click at [148, 124] on h3 "Asset Health Product Limited" at bounding box center [223, 121] width 187 height 12
click at [435, 119] on link "Sites" at bounding box center [446, 119] width 32 height 21
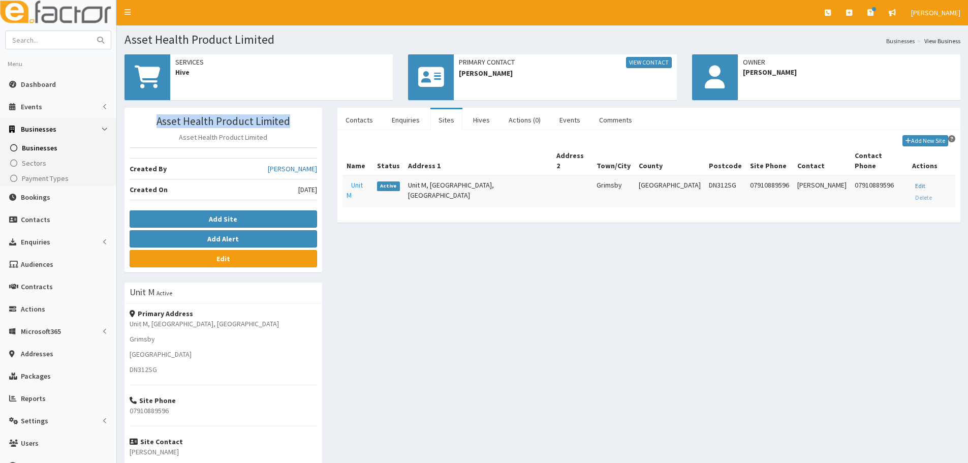
copy h3 "Asset Health Product Limited"
drag, startPoint x: 621, startPoint y: 118, endPoint x: 615, endPoint y: 119, distance: 6.2
click at [621, 118] on link "Comments" at bounding box center [615, 119] width 49 height 21
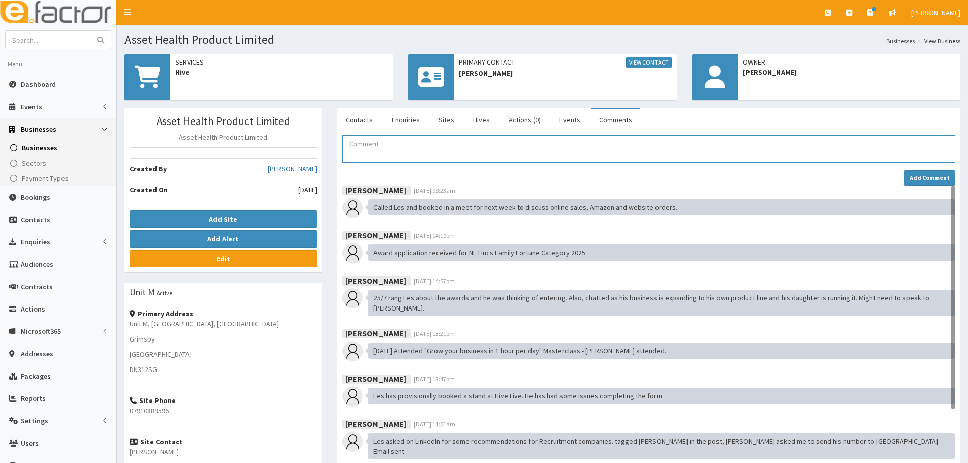
click at [393, 151] on textarea "Comment" at bounding box center [648, 148] width 613 height 27
click at [385, 152] on textarea "Comment" at bounding box center [648, 148] width 613 height 27
click at [348, 145] on textarea "Comment" at bounding box center [648, 148] width 613 height 27
click at [346, 121] on link "Contacts" at bounding box center [359, 119] width 44 height 21
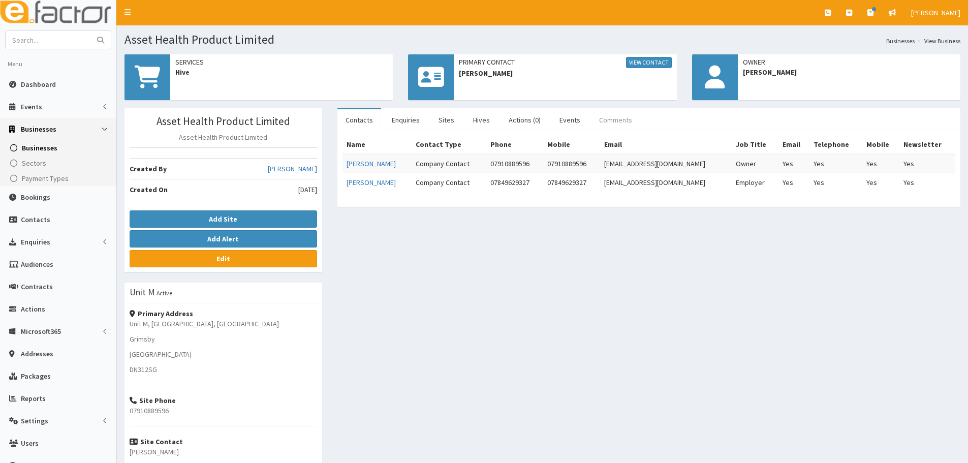
click at [619, 119] on link "Comments" at bounding box center [615, 119] width 49 height 21
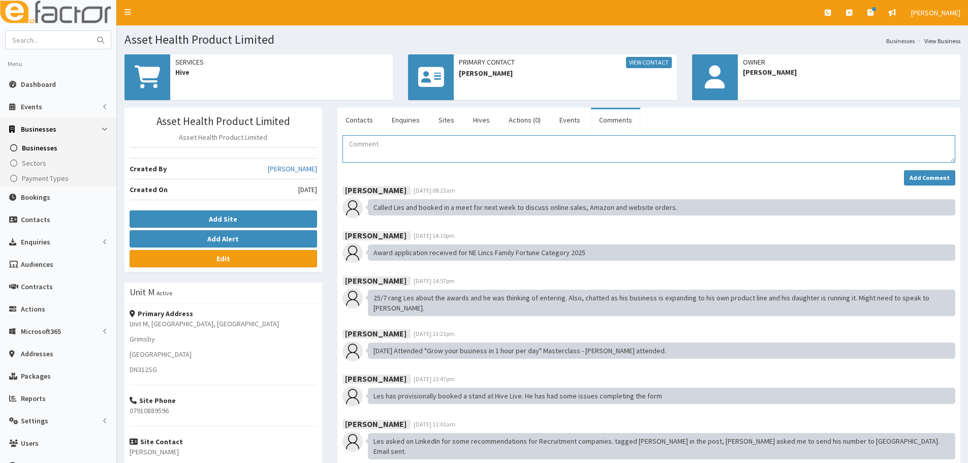
click at [499, 158] on textarea "Comment" at bounding box center [648, 148] width 613 height 27
